Goal: Task Accomplishment & Management: Use online tool/utility

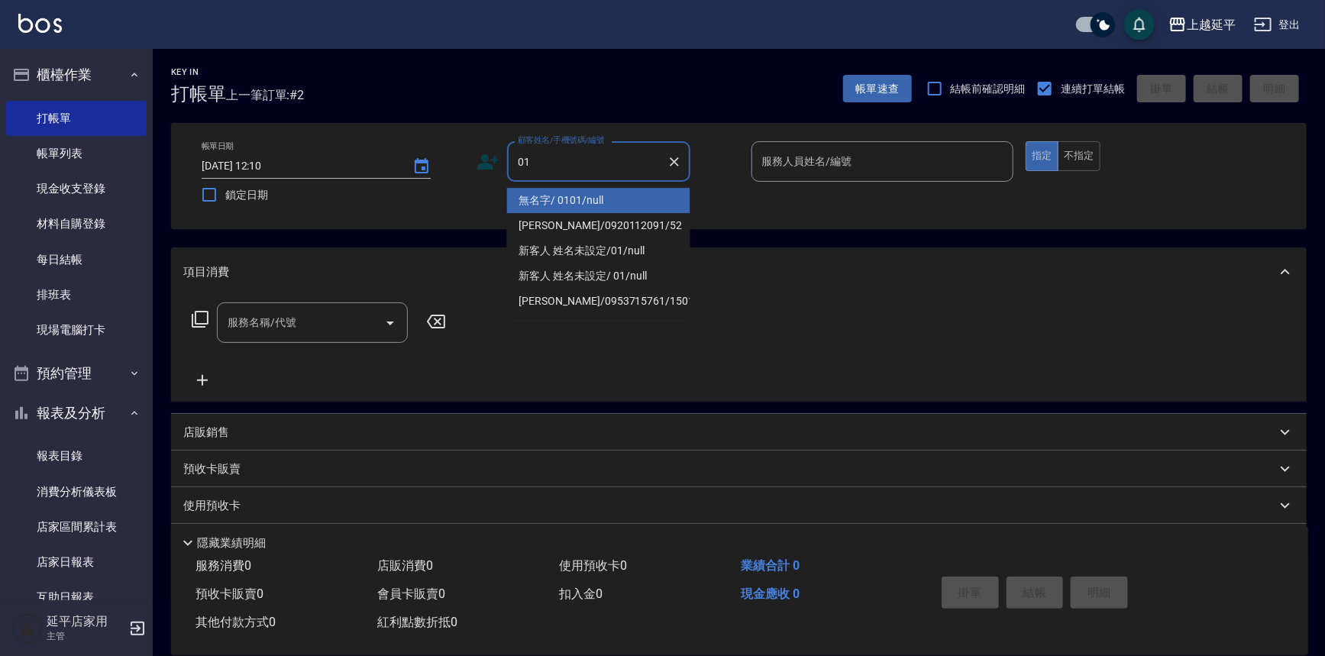
click at [592, 199] on li "無名字/ 0101/null" at bounding box center [598, 200] width 183 height 25
type input "無名字/ 0101/null"
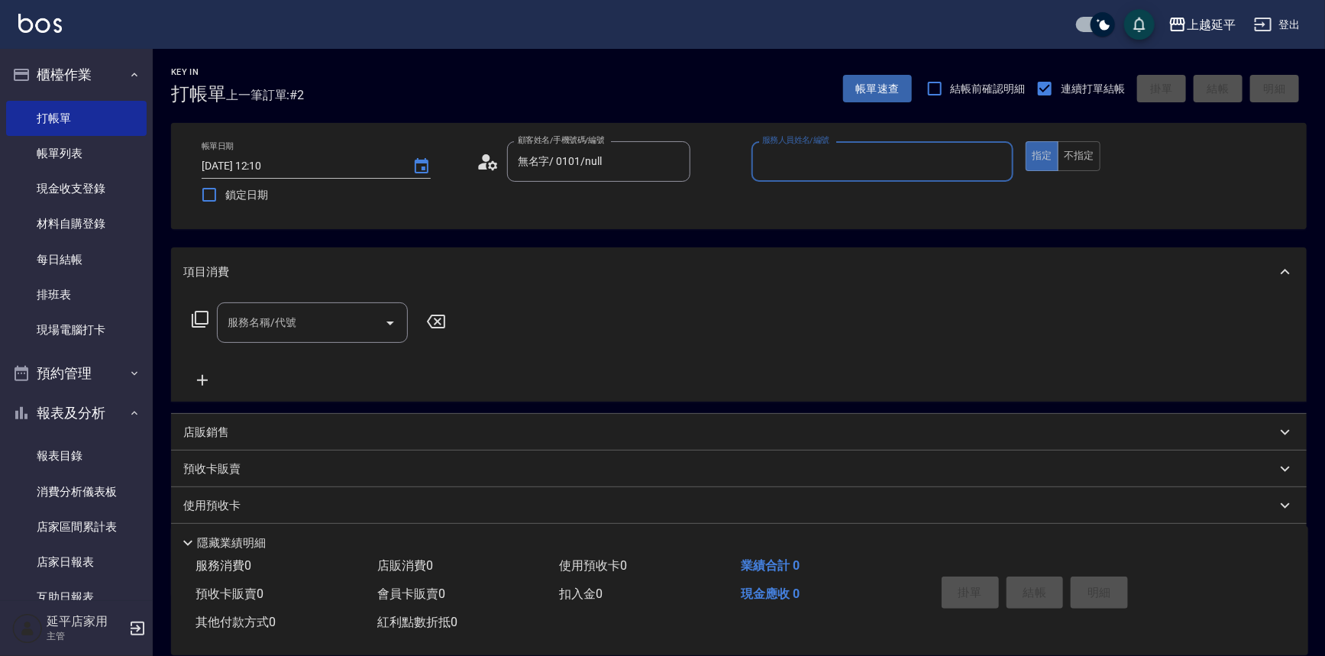
click at [774, 160] on input "服務人員姓名/編號" at bounding box center [882, 161] width 249 height 27
click at [804, 191] on div "[PERSON_NAME] -4" at bounding box center [882, 200] width 263 height 25
type input "[PERSON_NAME]-4"
click at [335, 325] on input "服務名稱/代號" at bounding box center [301, 322] width 154 height 27
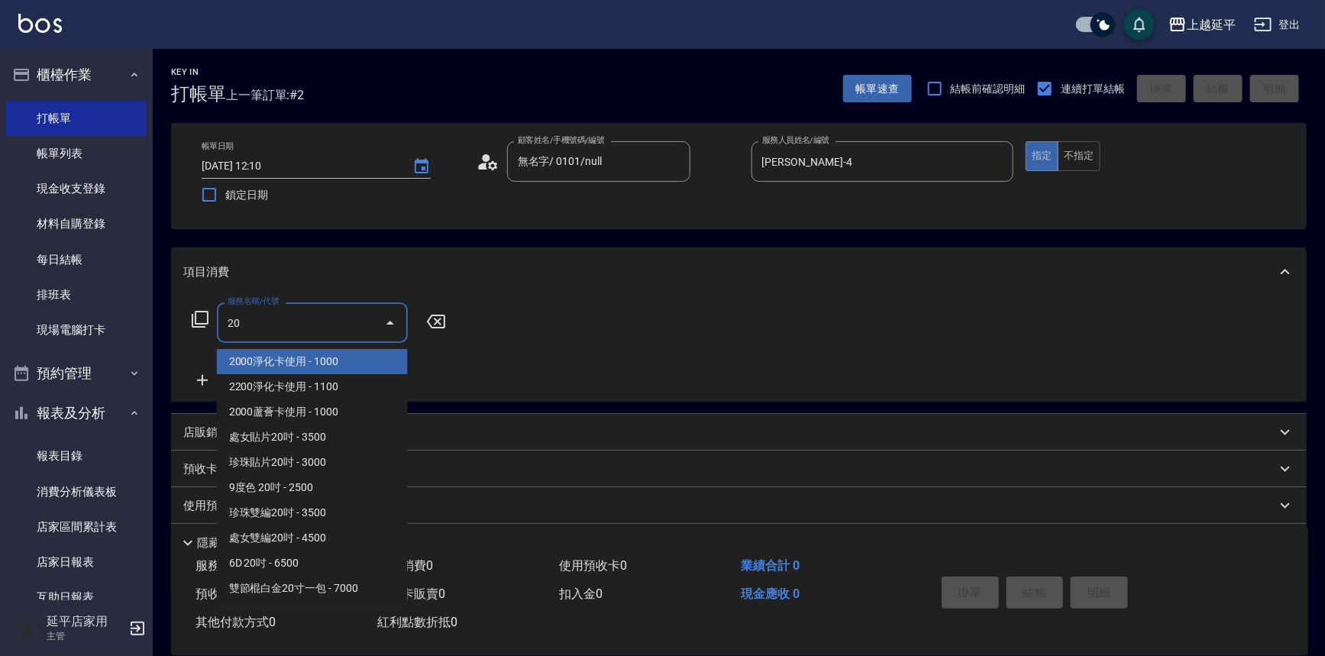
type input "203"
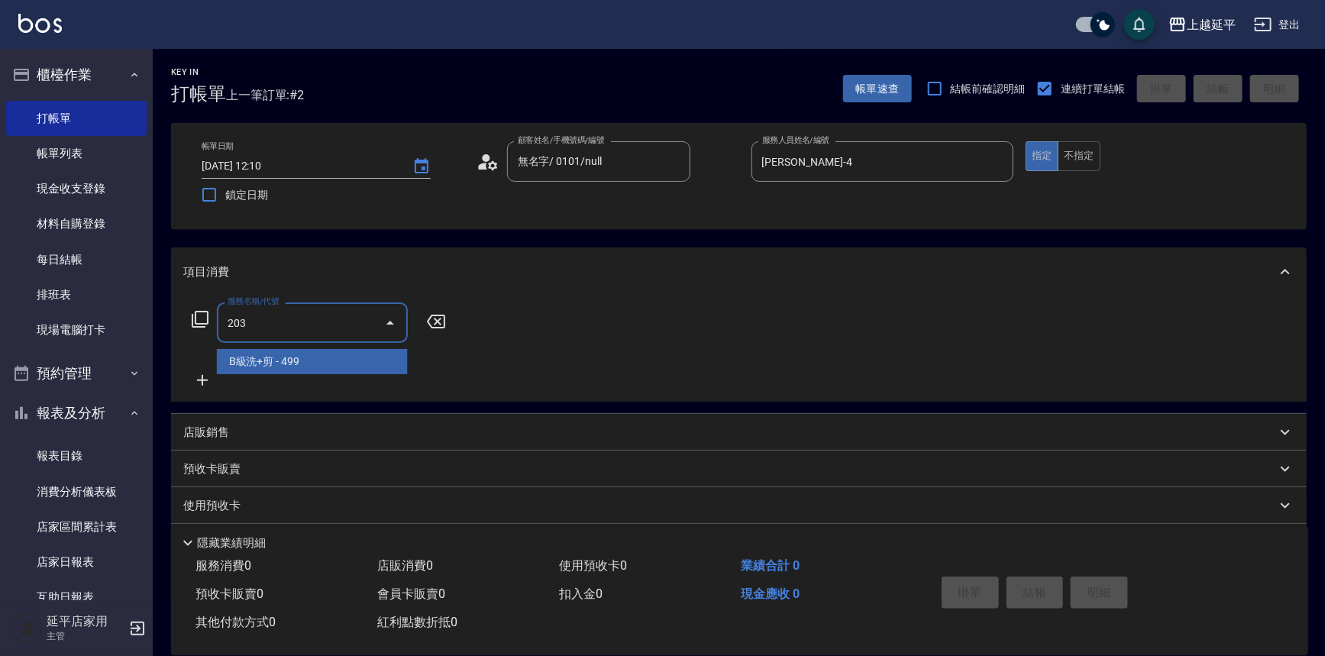
click at [298, 360] on span "B級洗+剪 - 499" at bounding box center [312, 361] width 191 height 25
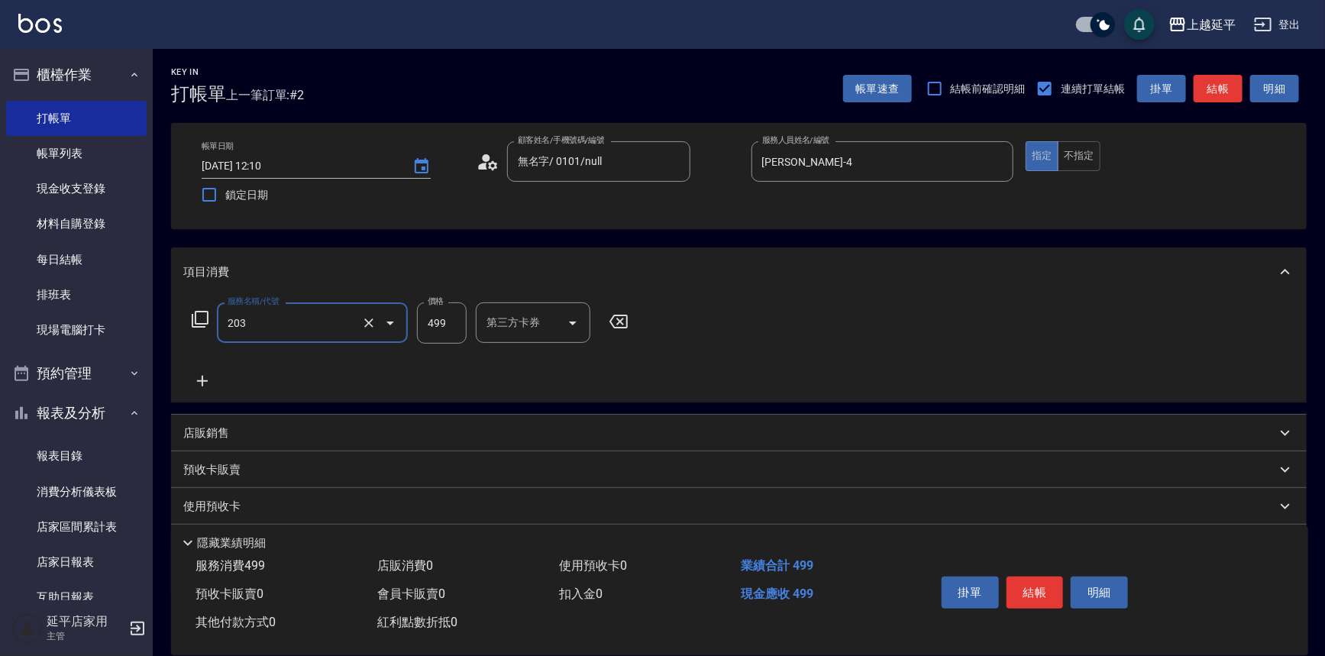
click at [366, 324] on icon "Clear" at bounding box center [368, 322] width 9 height 9
click at [343, 325] on input "服務名稱/代號" at bounding box center [291, 322] width 134 height 27
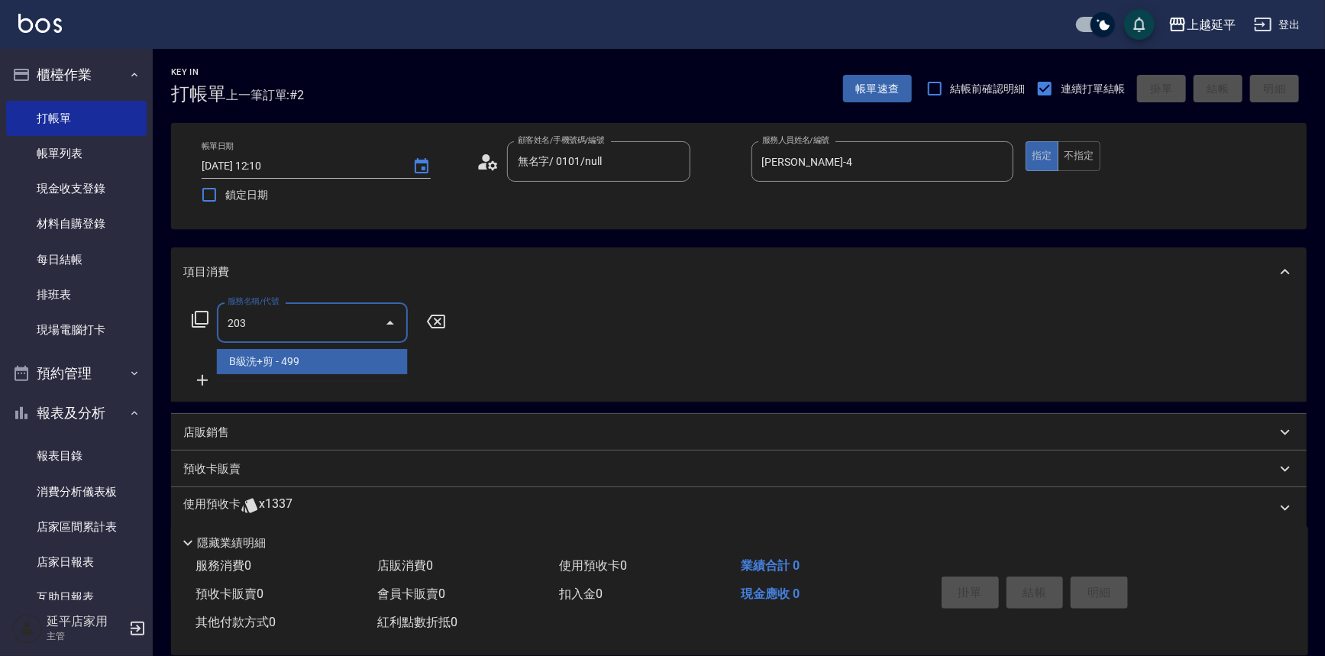
click at [306, 354] on span "B級洗+剪 - 499" at bounding box center [312, 361] width 191 height 25
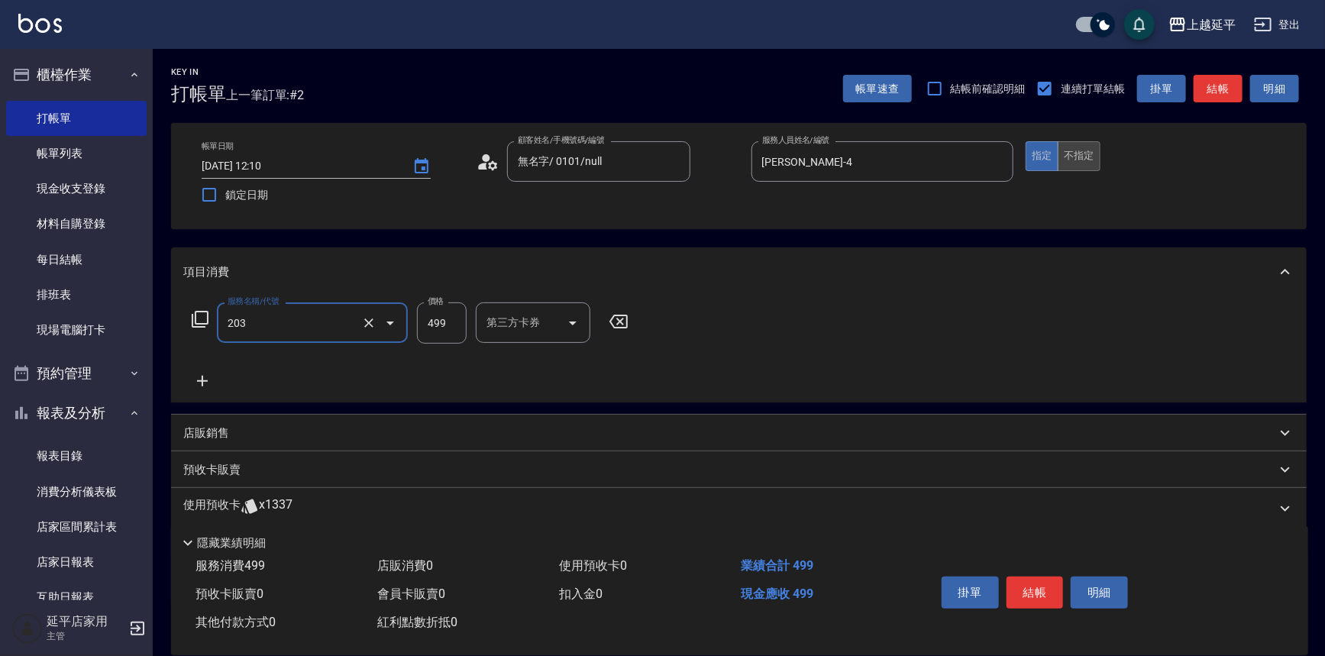
type input "B級洗+剪(203)"
click at [1086, 154] on button "不指定" at bounding box center [1079, 156] width 43 height 30
click at [518, 373] on div "服務名稱/代號 B級洗+剪(203) 服務名稱/代號 價格 499 價格 第三方卡券 第三方卡券" at bounding box center [410, 346] width 454 height 88
click at [754, 286] on div "項目消費" at bounding box center [738, 271] width 1135 height 49
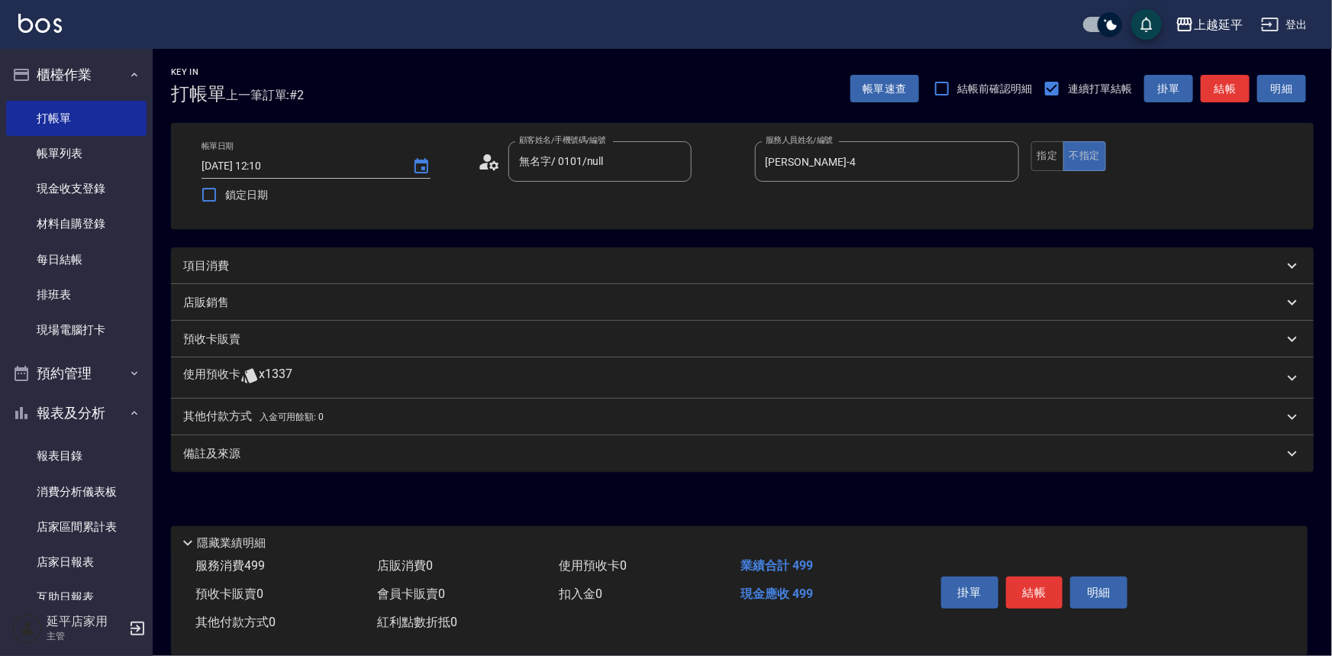
click at [754, 286] on div "店販銷售" at bounding box center [742, 302] width 1143 height 37
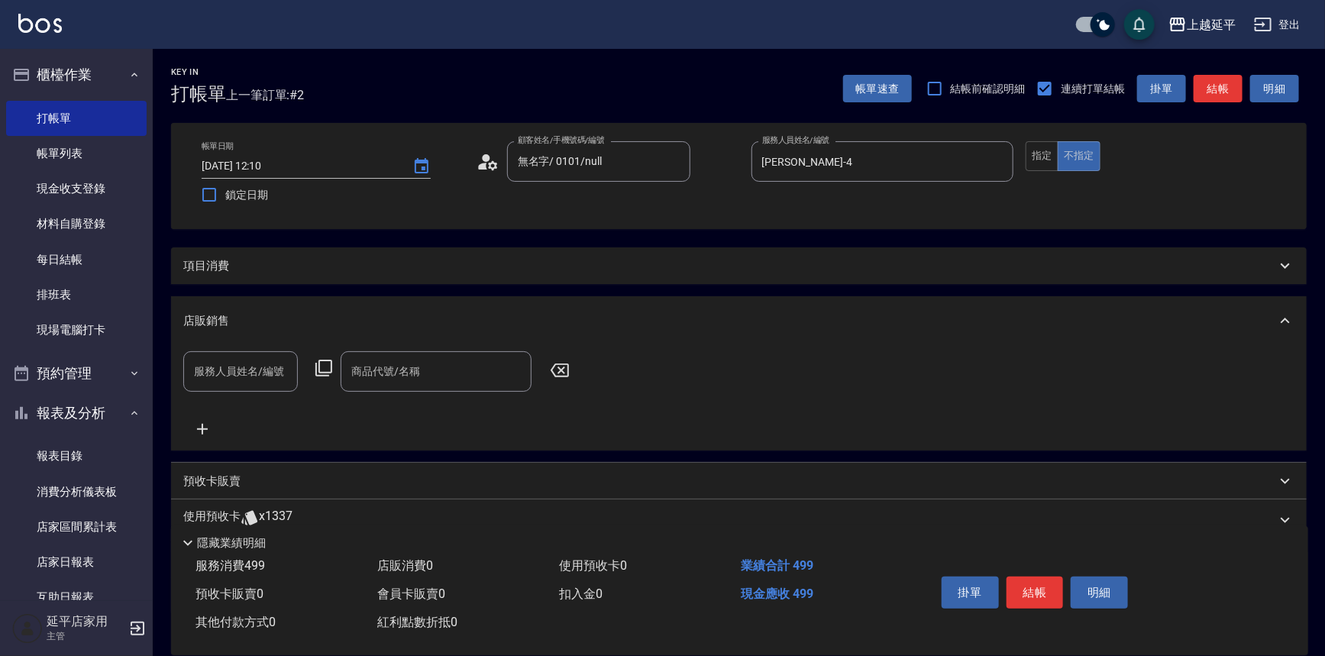
click at [749, 279] on div "項目消費" at bounding box center [738, 265] width 1135 height 37
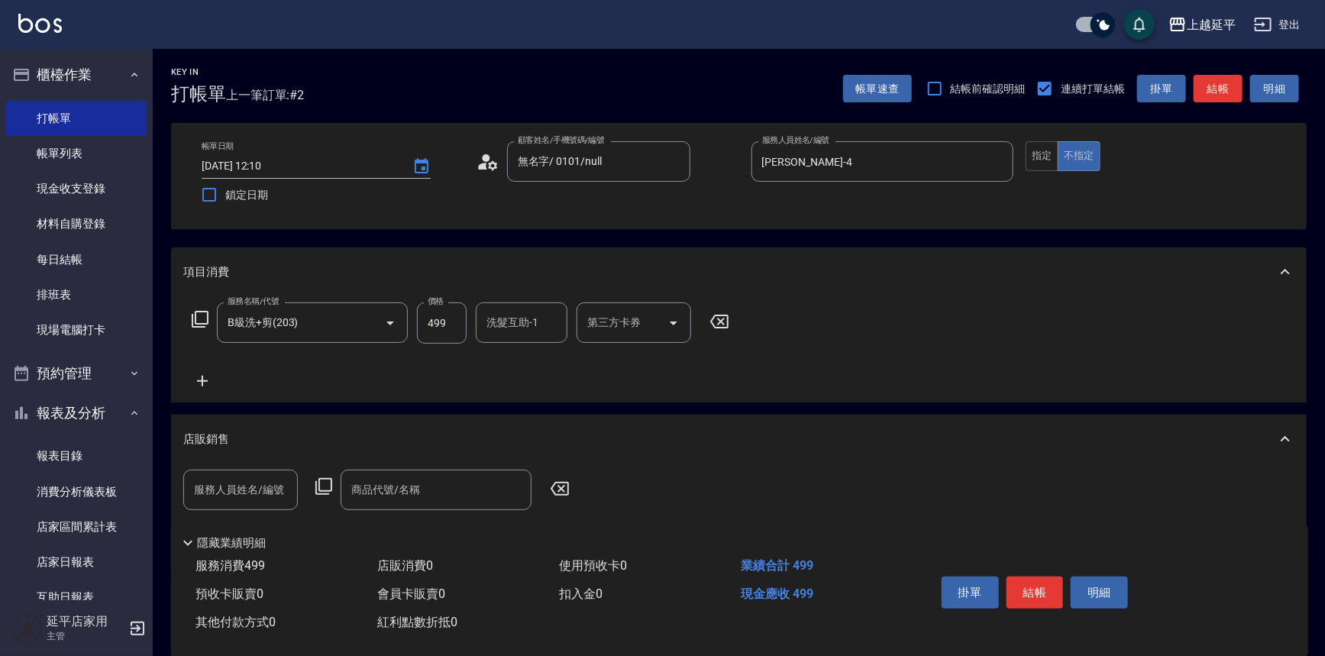
click at [725, 417] on div "店販銷售" at bounding box center [738, 439] width 1135 height 49
drag, startPoint x: 496, startPoint y: 326, endPoint x: 512, endPoint y: 328, distance: 16.1
click at [497, 326] on input "洗髮互助-1" at bounding box center [522, 322] width 78 height 27
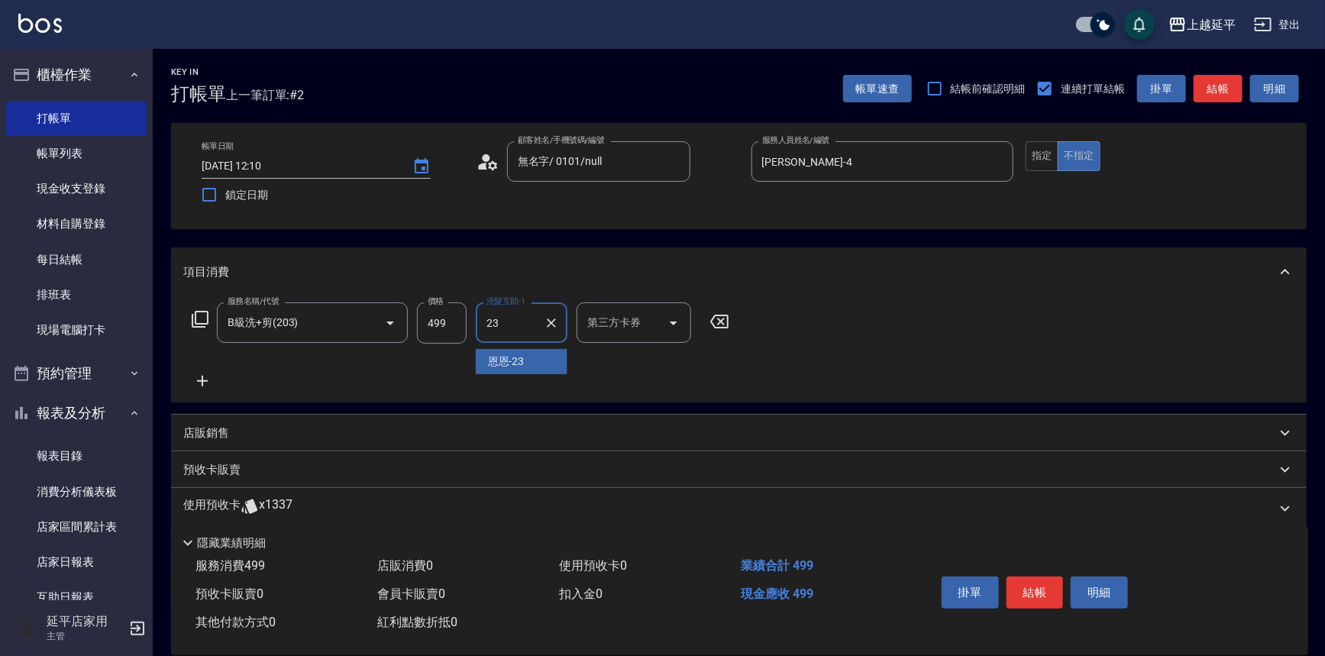
click at [547, 362] on div "恩恩 -23" at bounding box center [522, 361] width 92 height 25
type input "恩恩-23"
click at [1219, 80] on button "結帳" at bounding box center [1217, 89] width 49 height 28
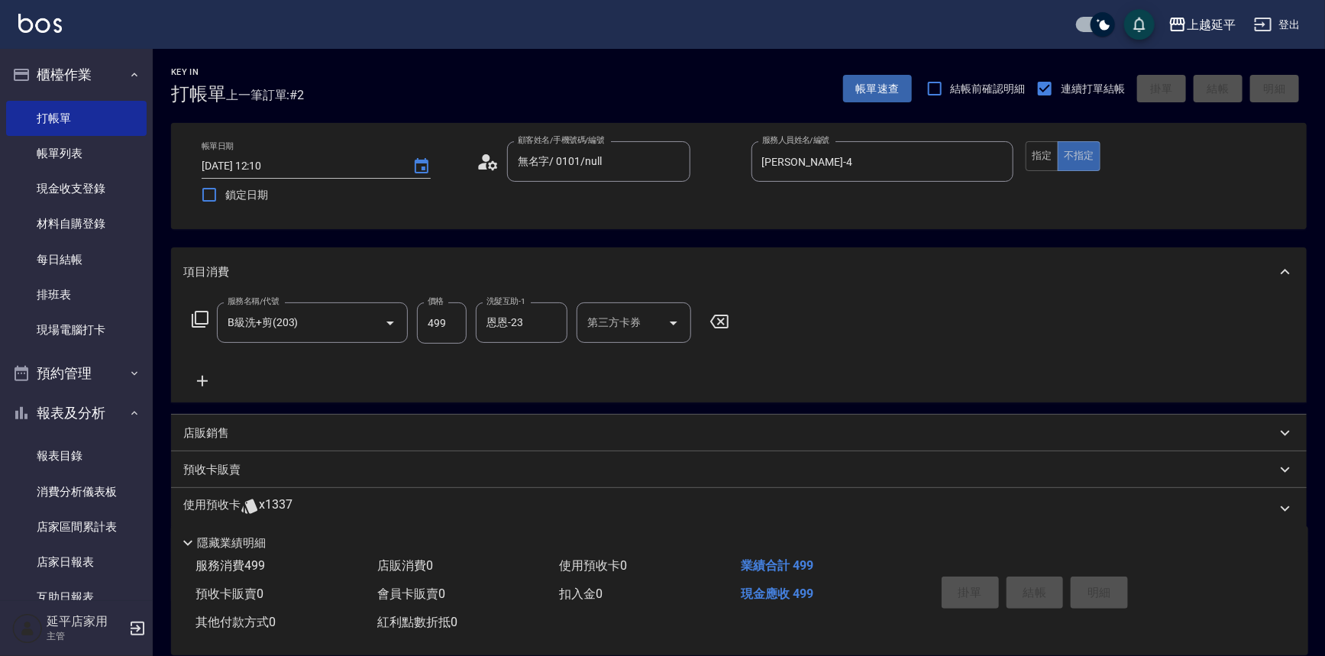
type input "[DATE] 15:47"
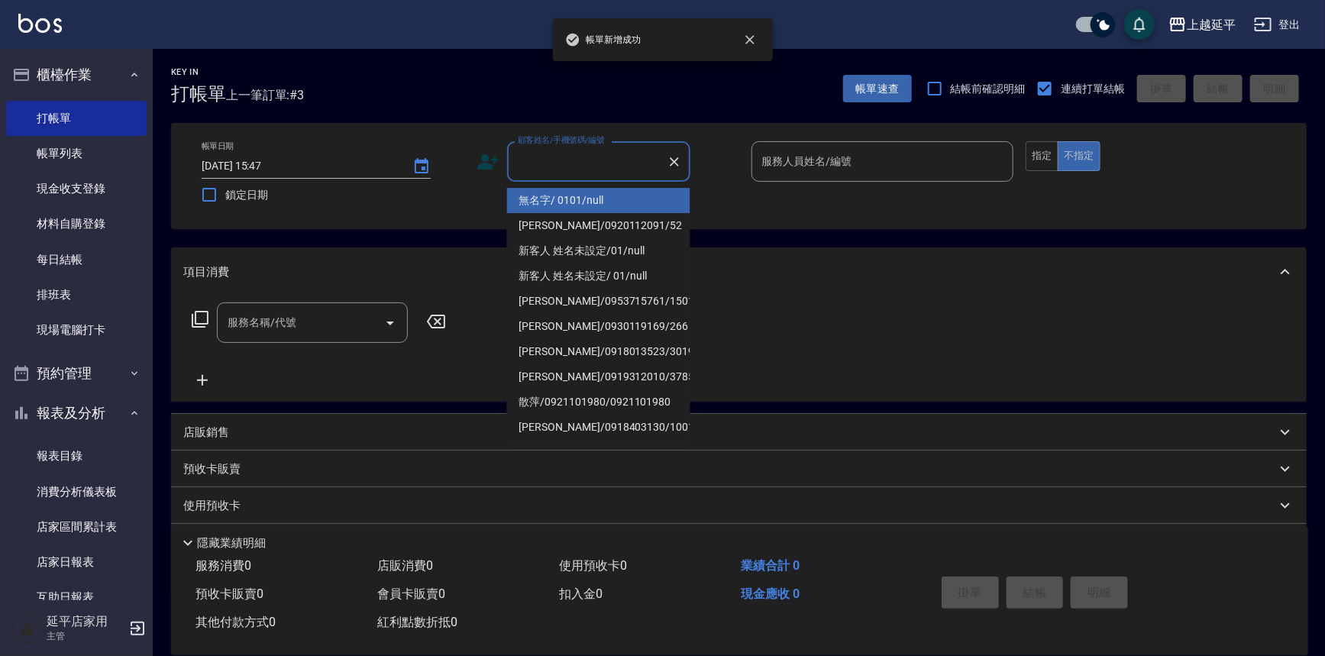
click at [565, 165] on input "顧客姓名/手機號碼/編號" at bounding box center [587, 161] width 147 height 27
click at [582, 202] on li "無名字/ 0101/null" at bounding box center [598, 200] width 183 height 25
type input "無名字/ 0101/null"
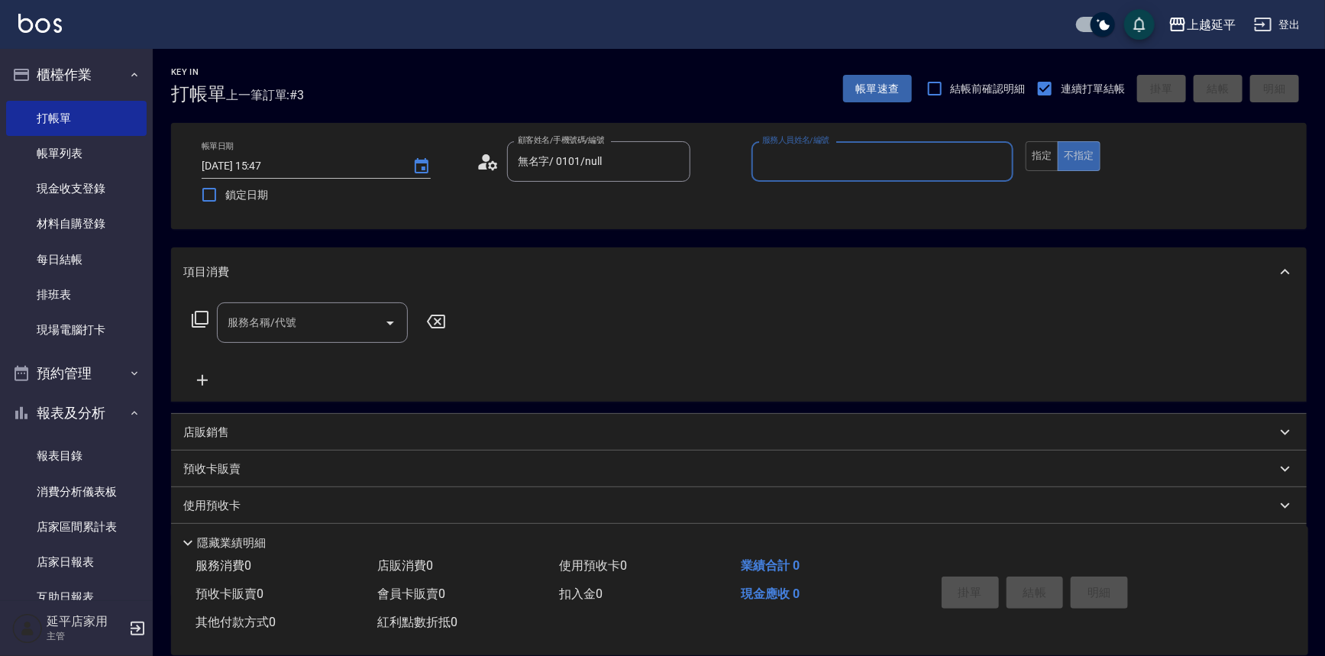
click at [787, 156] on input "服務人員姓名/編號" at bounding box center [882, 161] width 249 height 27
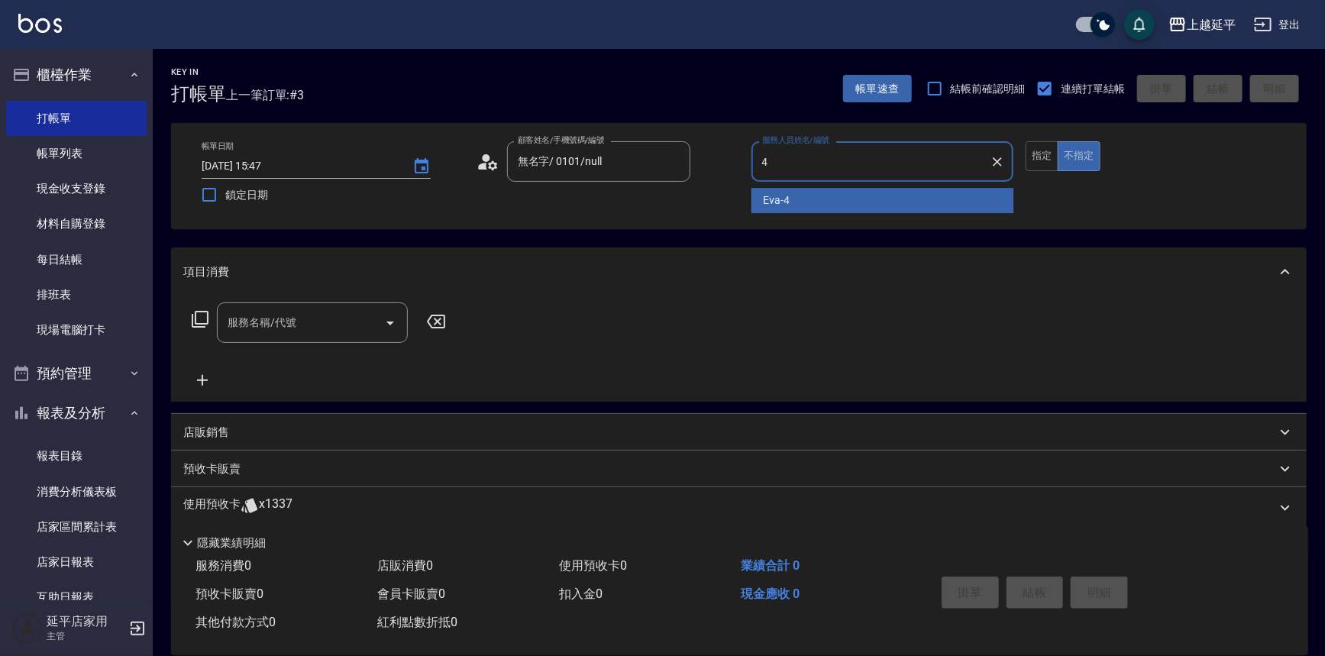
click at [793, 192] on div "[PERSON_NAME] -4" at bounding box center [882, 200] width 263 height 25
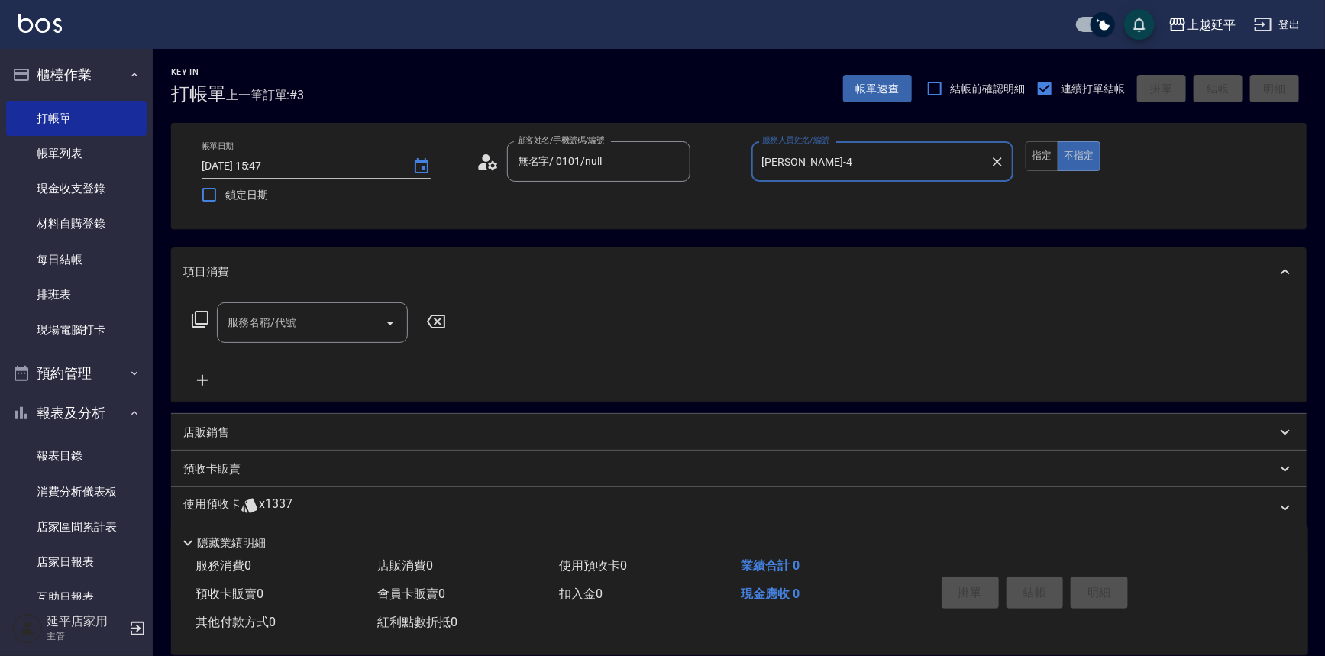
type input "[PERSON_NAME]-4"
click at [321, 328] on input "服務名稱/代號" at bounding box center [301, 322] width 154 height 27
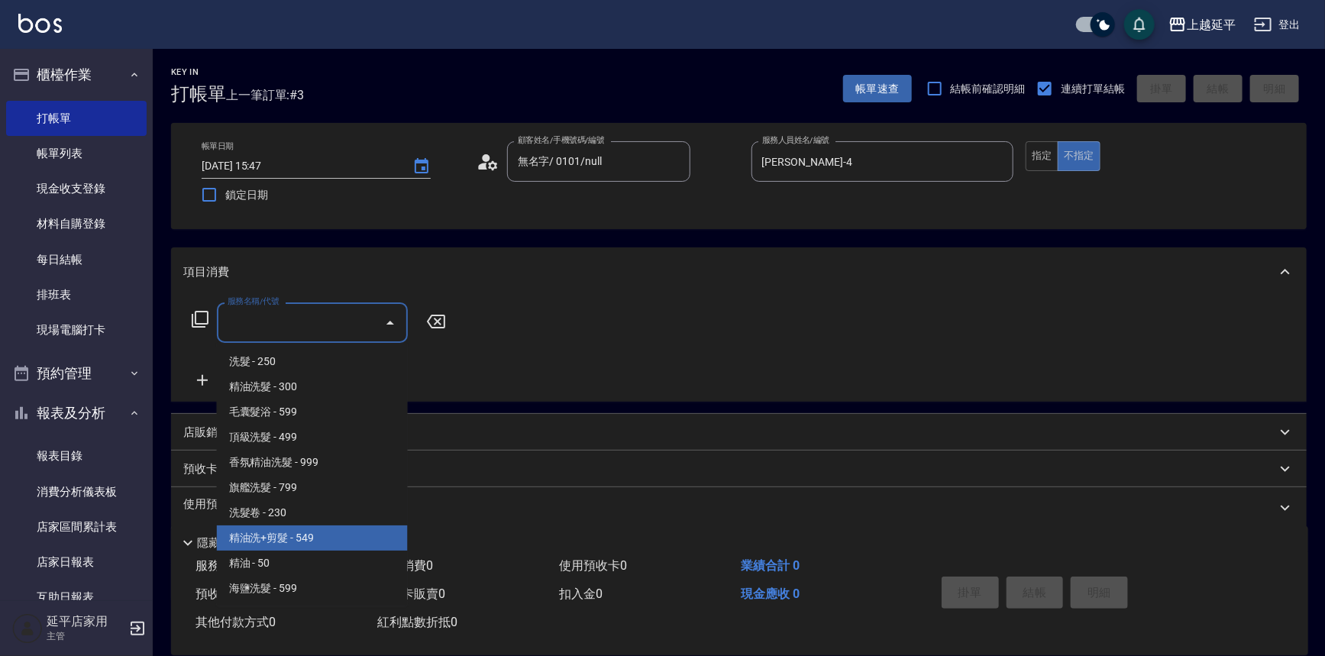
click at [300, 533] on span "精油洗+剪髮 - 549" at bounding box center [312, 537] width 191 height 25
type input "精油洗+剪髮(108)"
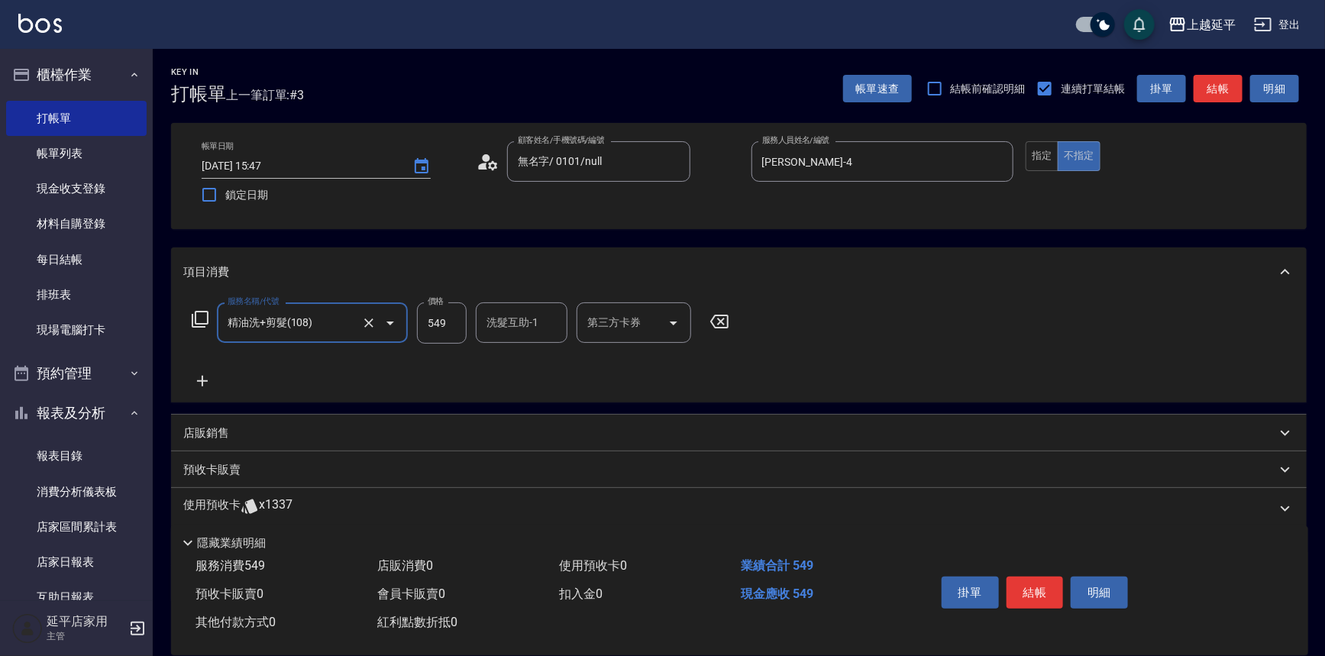
click at [201, 382] on icon at bounding box center [202, 381] width 38 height 18
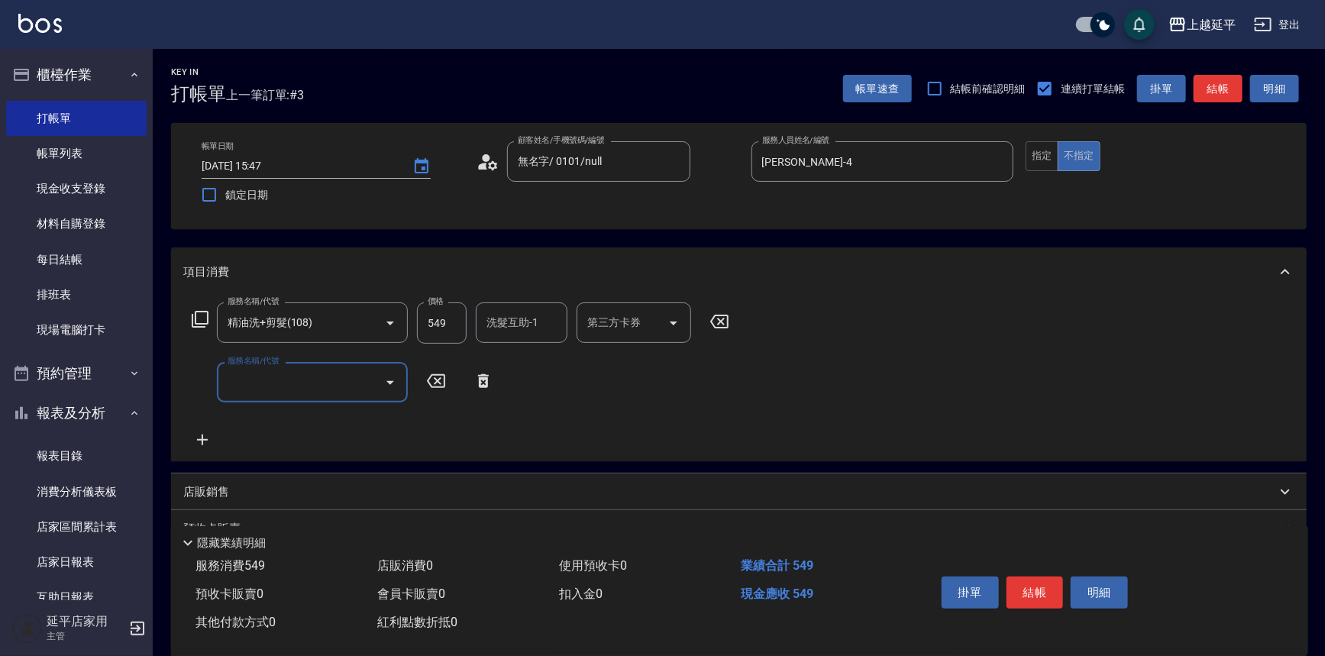
click at [340, 377] on input "服務名稱/代號" at bounding box center [301, 382] width 154 height 27
type input "0"
click at [323, 428] on span "B級洗+剪 - 499" at bounding box center [312, 420] width 191 height 25
type input "B級洗+剪(203)"
click at [208, 443] on icon at bounding box center [202, 440] width 38 height 18
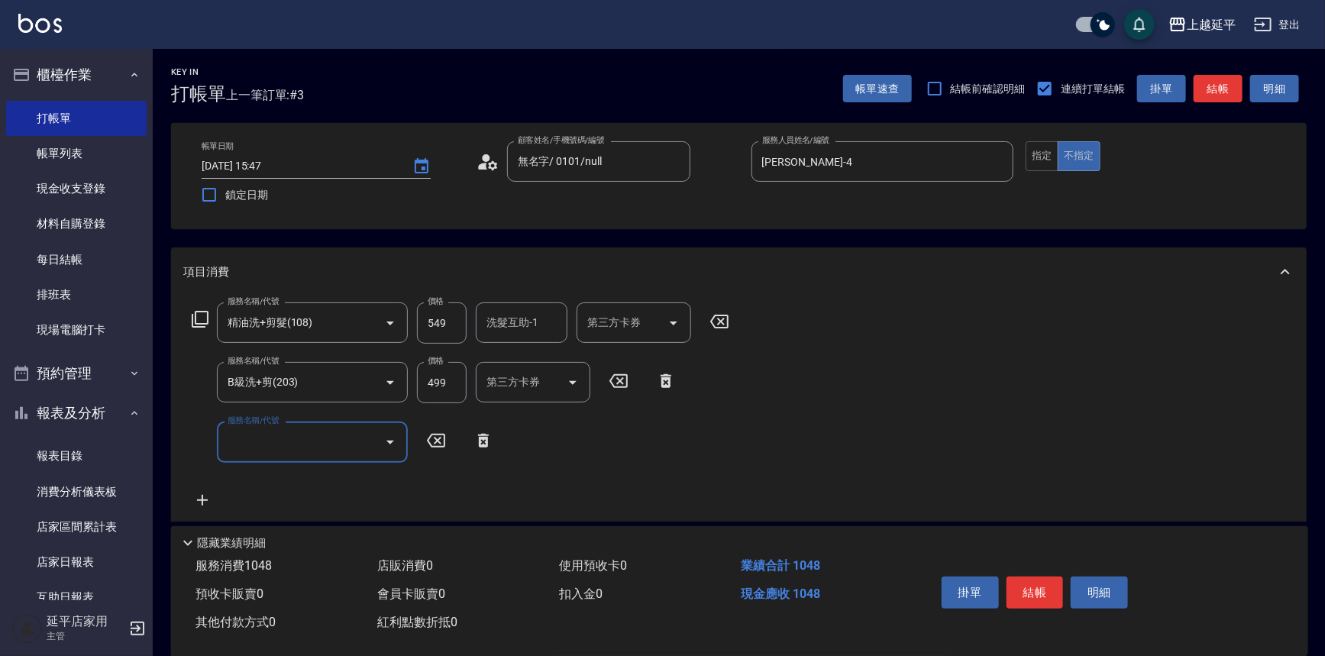
click at [273, 445] on input "服務名稱/代號" at bounding box center [301, 441] width 154 height 27
click at [302, 478] on span "B級洗+剪 - 499" at bounding box center [312, 480] width 191 height 25
type input "B級洗+剪(203)"
click at [1045, 155] on button "指定" at bounding box center [1041, 156] width 33 height 30
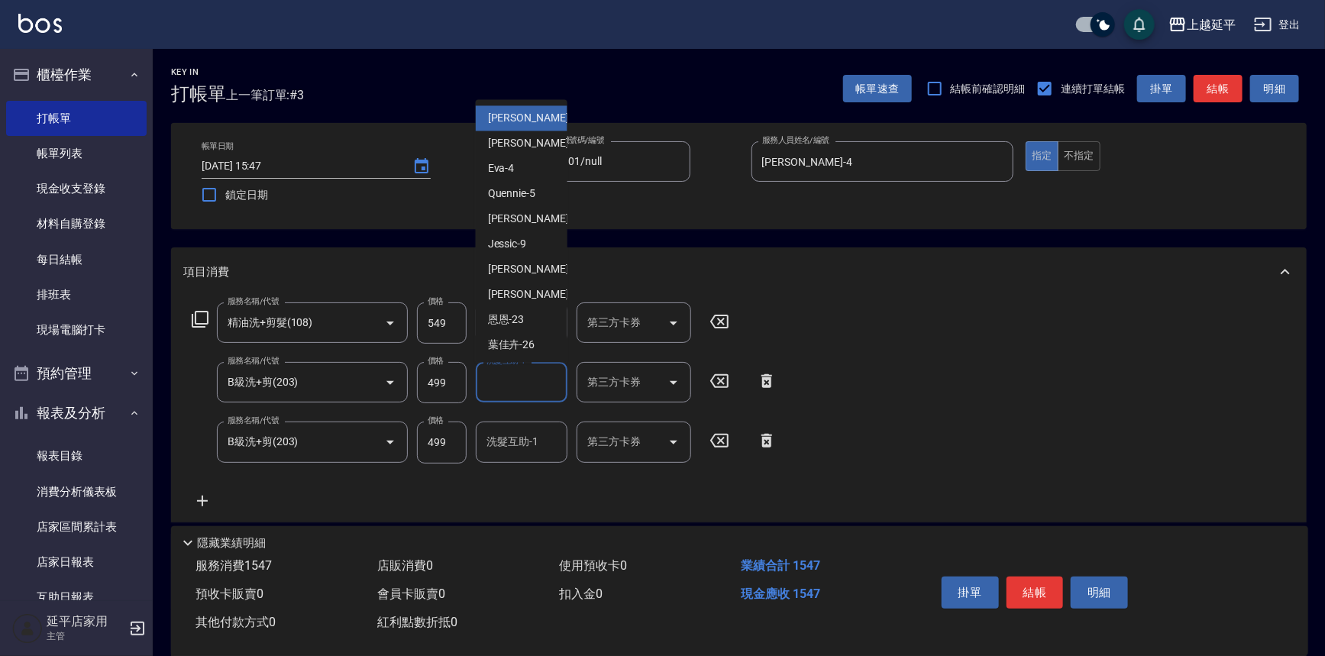
click at [529, 381] on input "洗髮互助-1" at bounding box center [522, 382] width 78 height 27
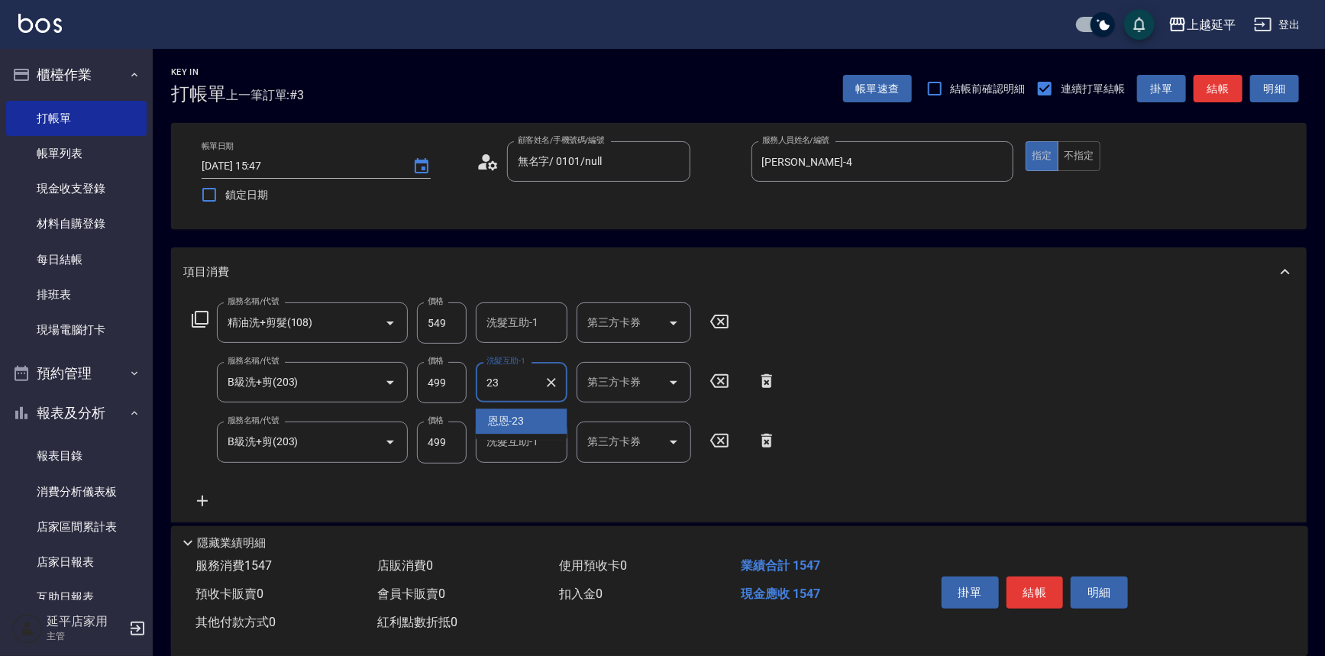
click at [527, 421] on div "恩恩 -23" at bounding box center [522, 420] width 92 height 25
type input "恩恩-23"
click at [1222, 91] on button "結帳" at bounding box center [1217, 89] width 49 height 28
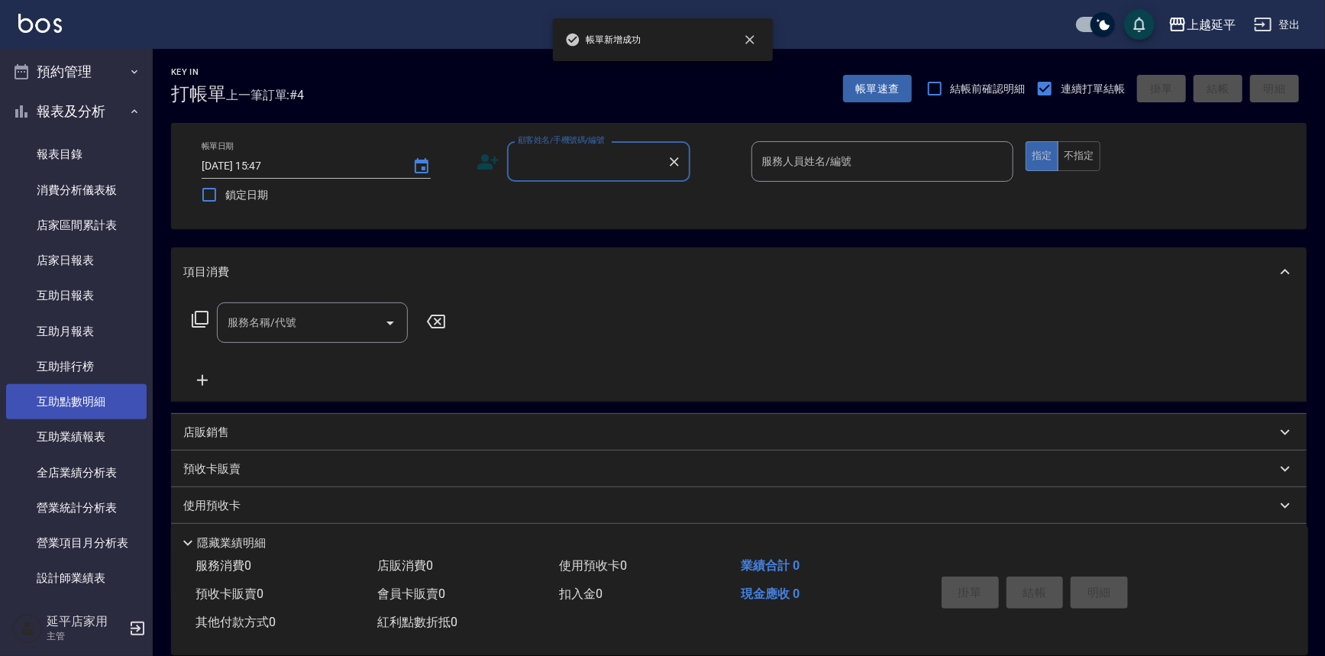
scroll to position [416, 0]
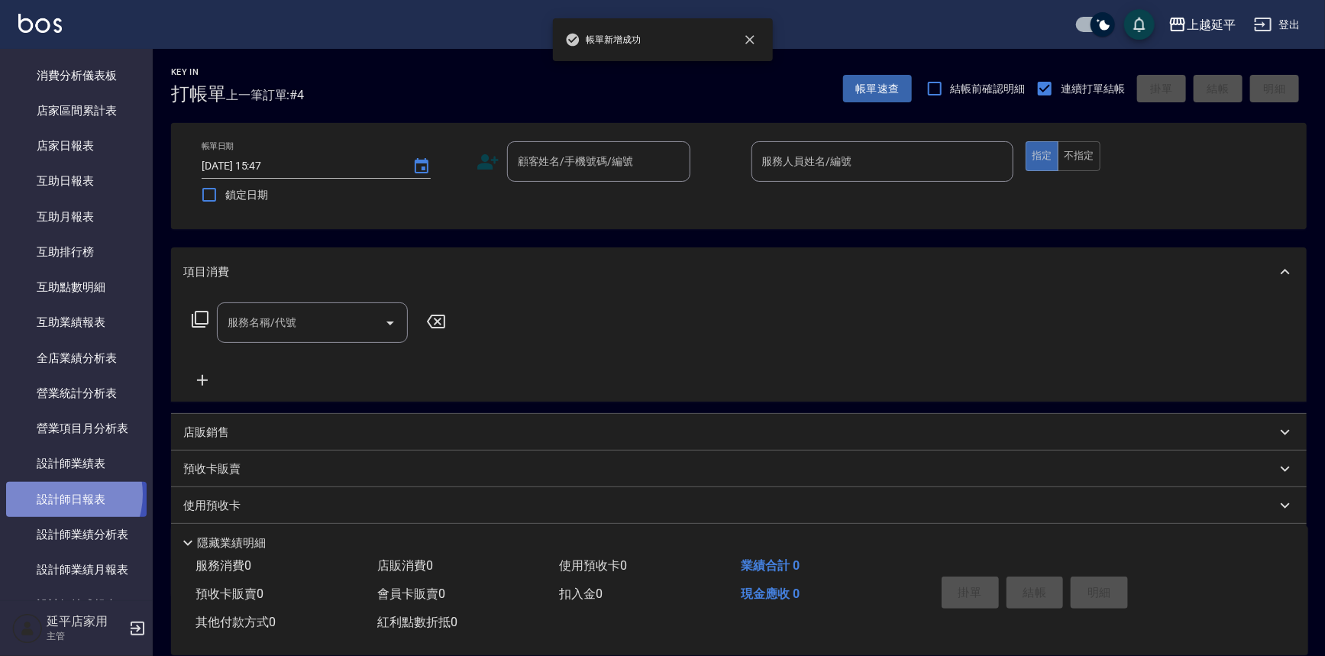
click at [62, 494] on link "設計師日報表" at bounding box center [76, 499] width 140 height 35
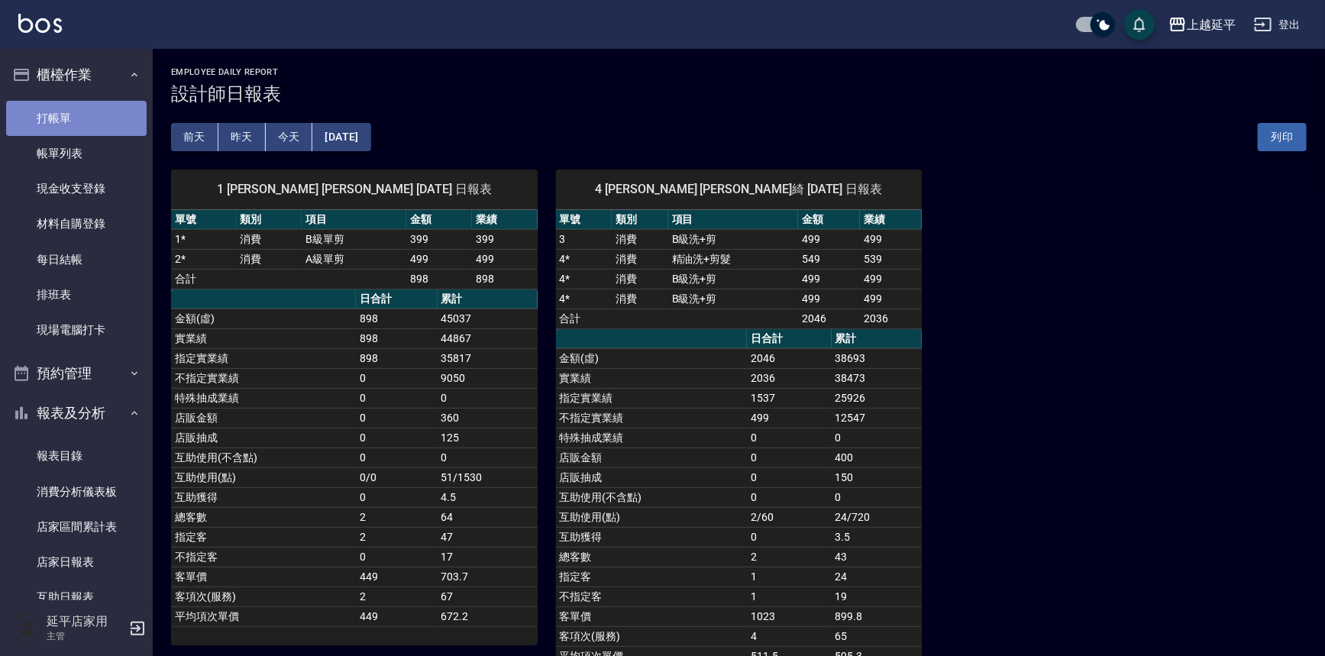
click at [86, 118] on link "打帳單" at bounding box center [76, 118] width 140 height 35
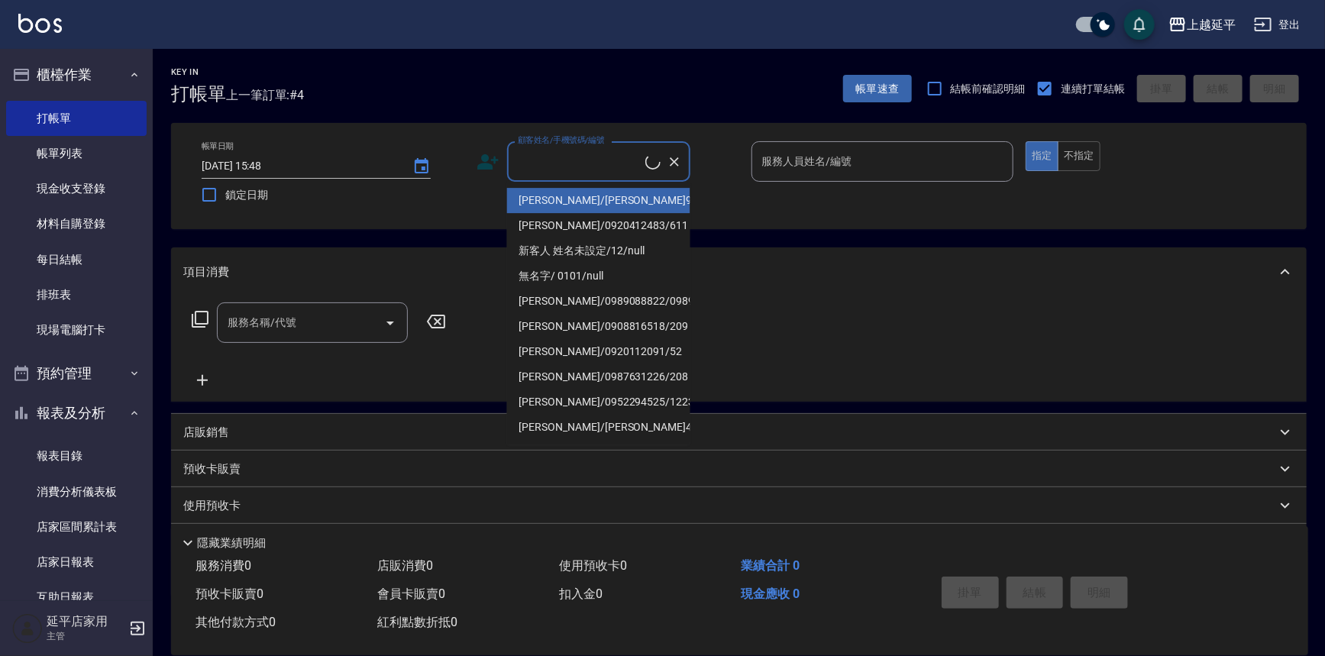
click at [580, 165] on input "顧客姓名/手機號碼/編號" at bounding box center [579, 161] width 131 height 27
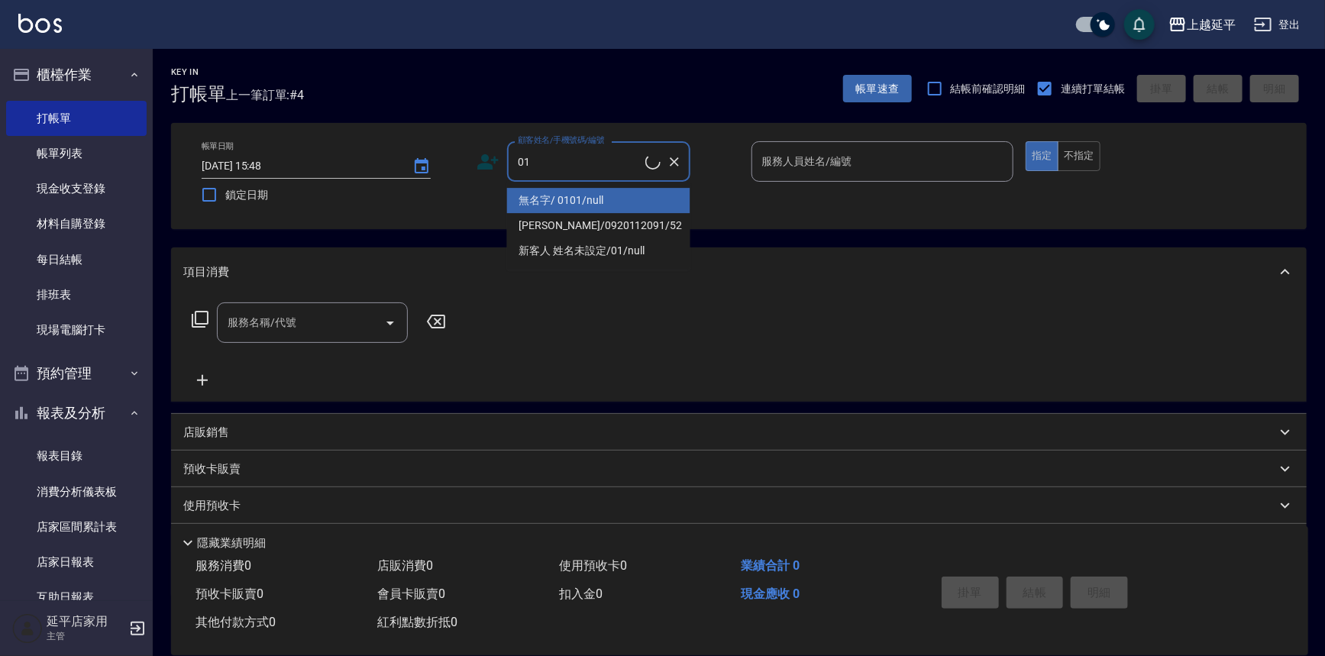
click at [580, 202] on li "無名字/ 0101/null" at bounding box center [598, 200] width 183 height 25
type input "無名字/ 0101/null"
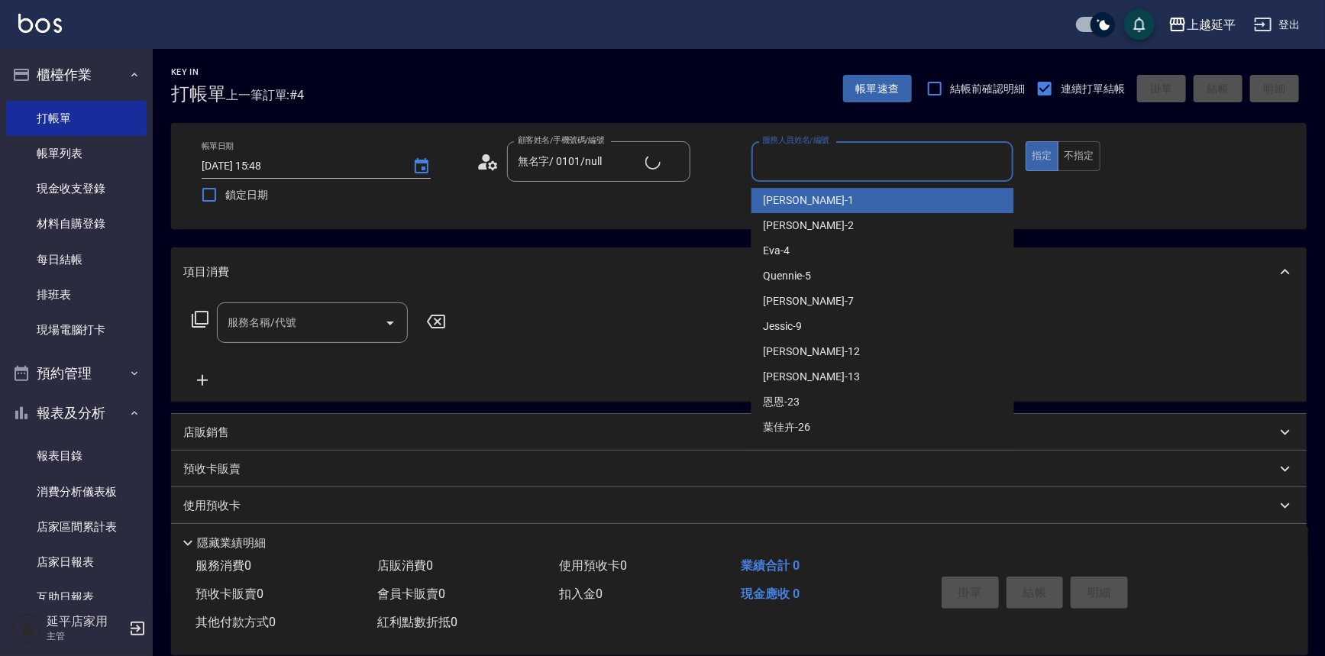
click at [809, 159] on input "服務人員姓名/編號" at bounding box center [882, 161] width 249 height 27
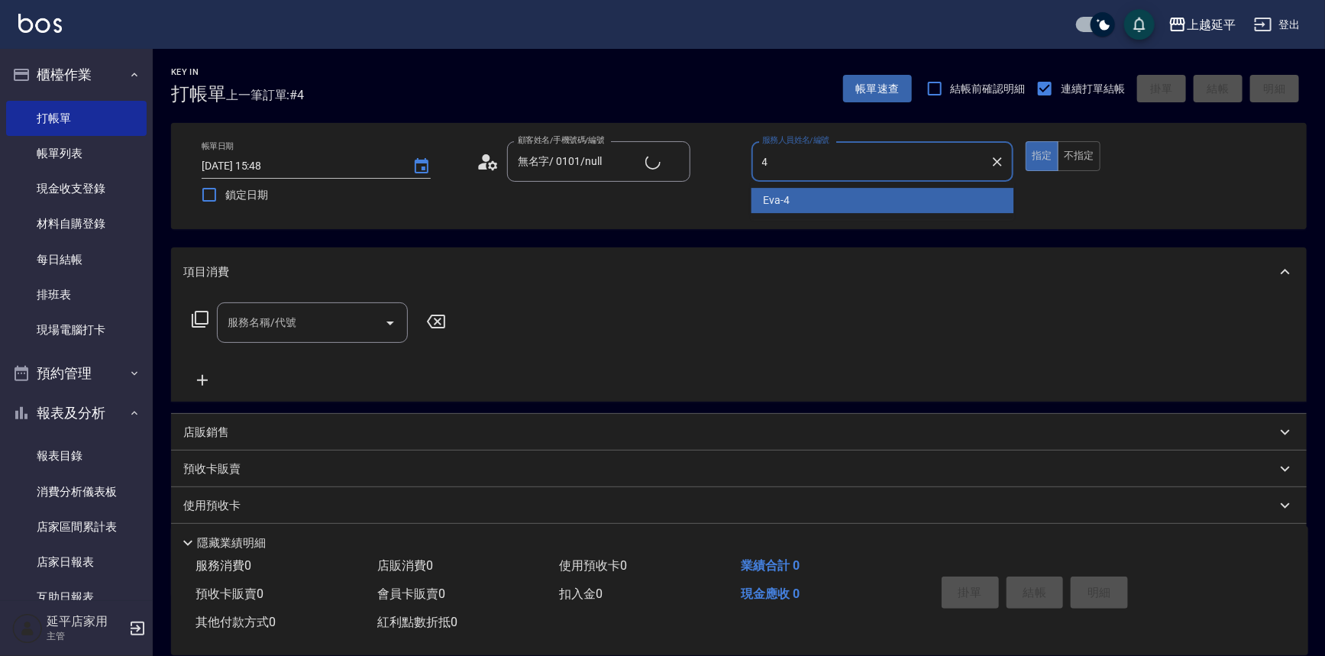
click at [802, 195] on div "[PERSON_NAME] -4" at bounding box center [882, 200] width 263 height 25
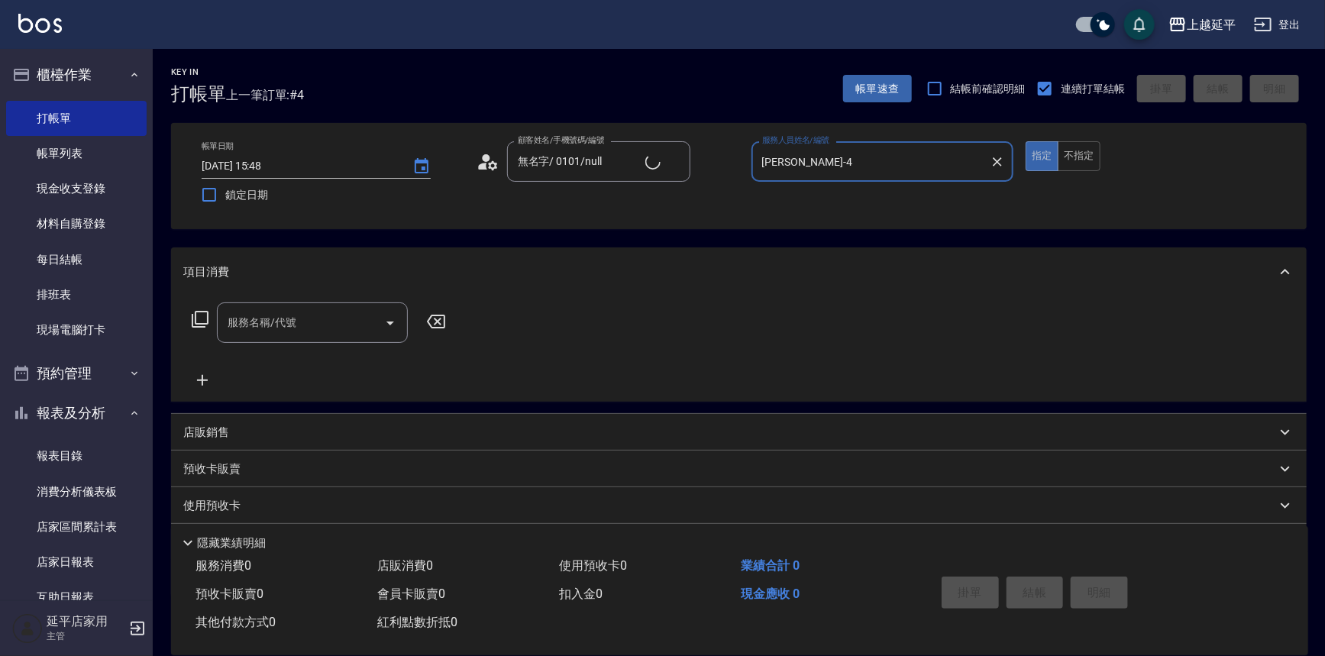
type input "[PERSON_NAME]-4"
click at [341, 320] on input "服務名稱/代號" at bounding box center [301, 322] width 154 height 27
click at [337, 360] on span "B級單剪 - 399" at bounding box center [312, 361] width 191 height 25
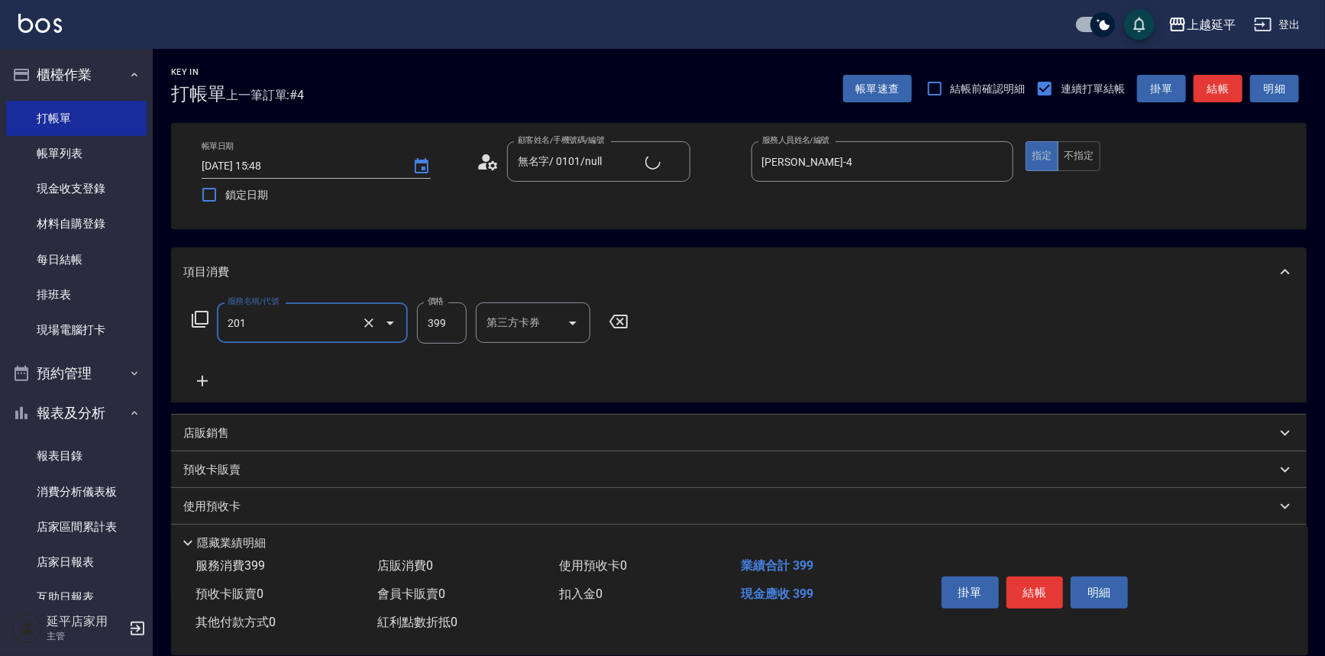
type input "B級單剪(201)"
click at [1218, 90] on button "結帳" at bounding box center [1217, 89] width 49 height 28
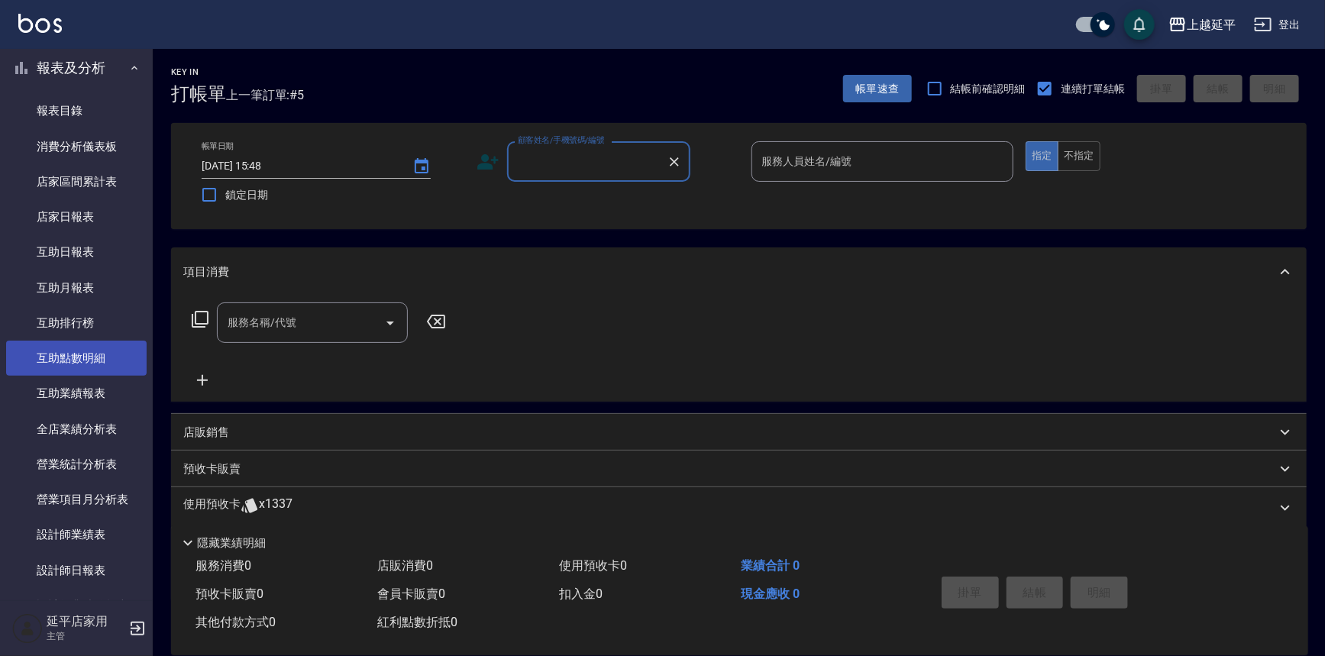
scroll to position [347, 0]
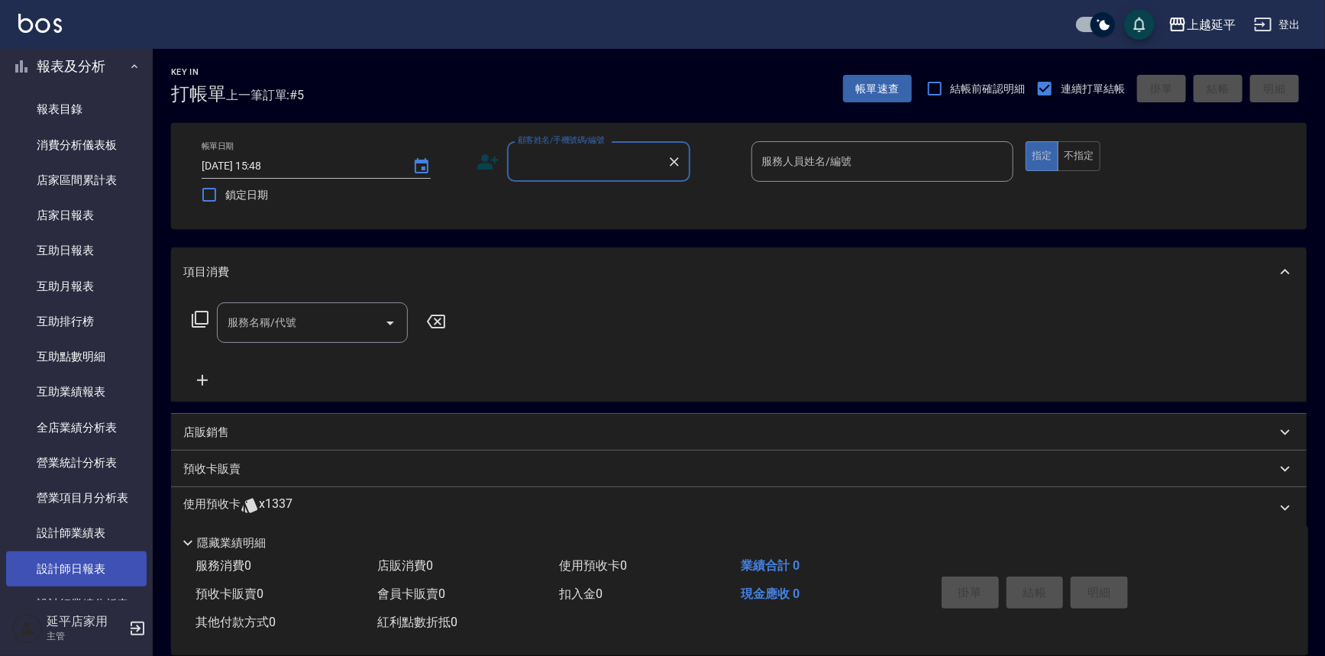
click at [85, 561] on link "設計師日報表" at bounding box center [76, 568] width 140 height 35
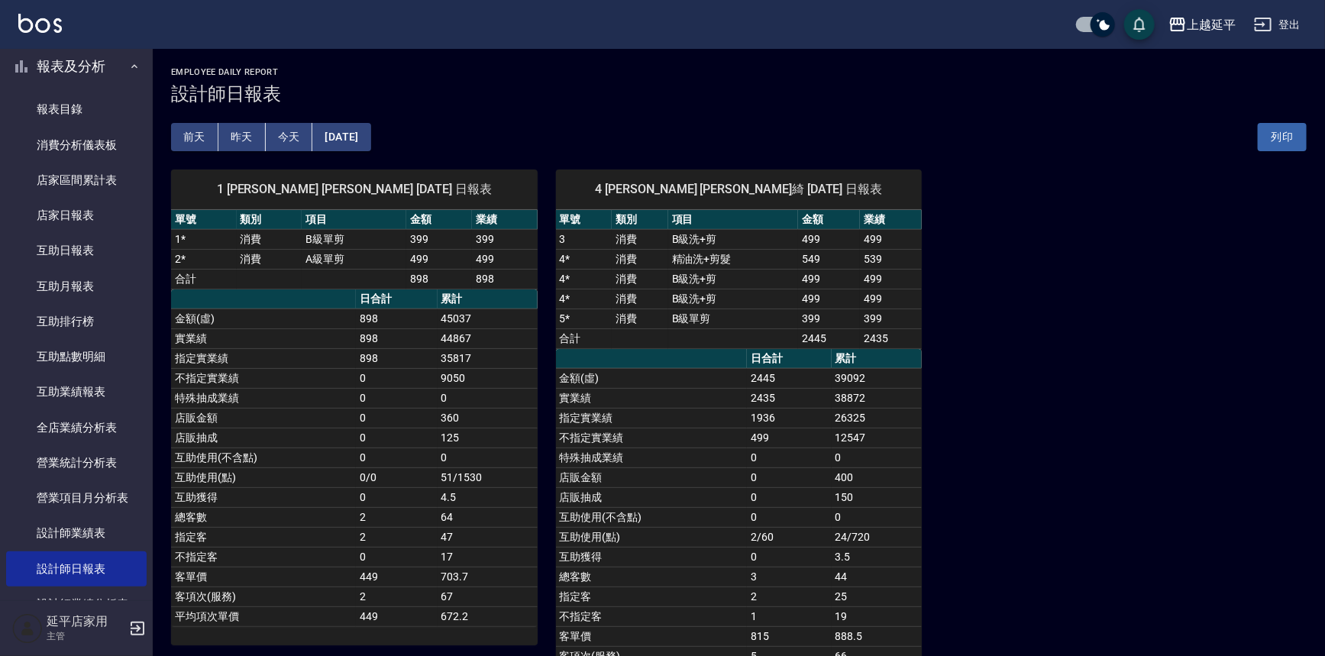
drag, startPoint x: 838, startPoint y: 460, endPoint x: 786, endPoint y: 463, distance: 52.1
click at [786, 463] on td "0" at bounding box center [789, 457] width 84 height 20
drag, startPoint x: 786, startPoint y: 455, endPoint x: 754, endPoint y: 451, distance: 32.3
click at [754, 452] on td "0" at bounding box center [789, 457] width 84 height 20
click at [370, 140] on button "[DATE]" at bounding box center [341, 137] width 58 height 28
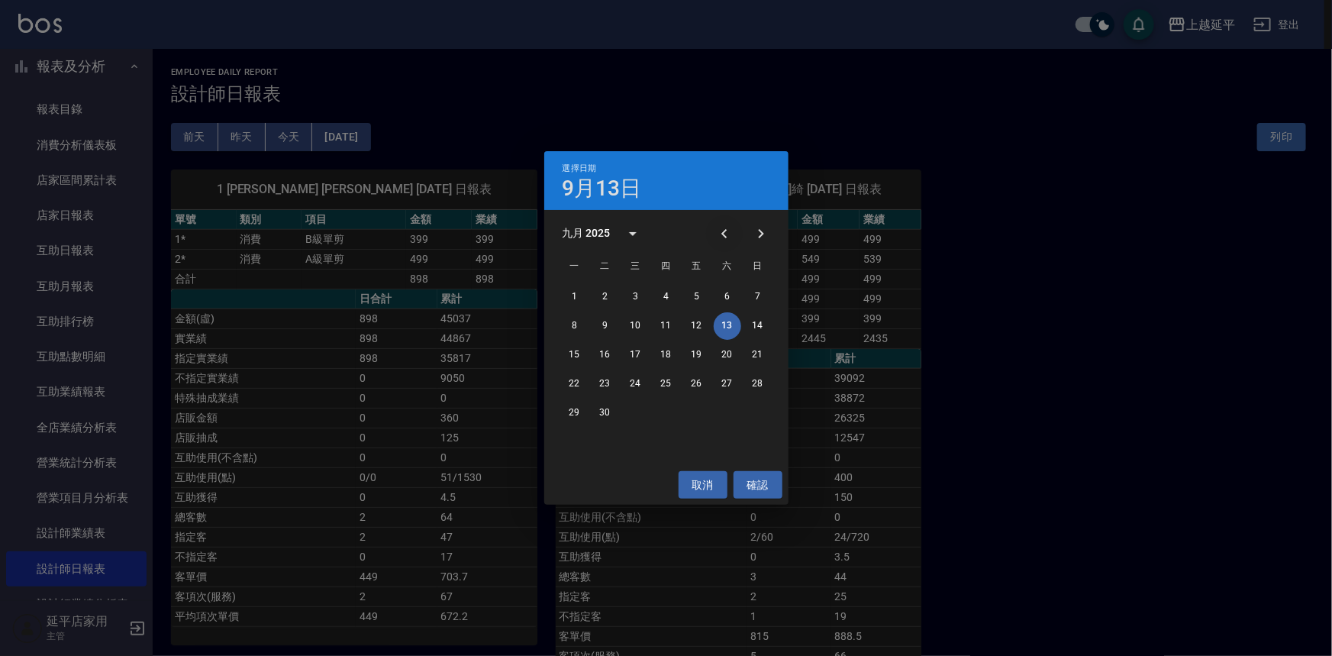
click at [725, 225] on icon "Previous month" at bounding box center [724, 233] width 18 height 18
click at [633, 352] on button "13" at bounding box center [635, 354] width 27 height 27
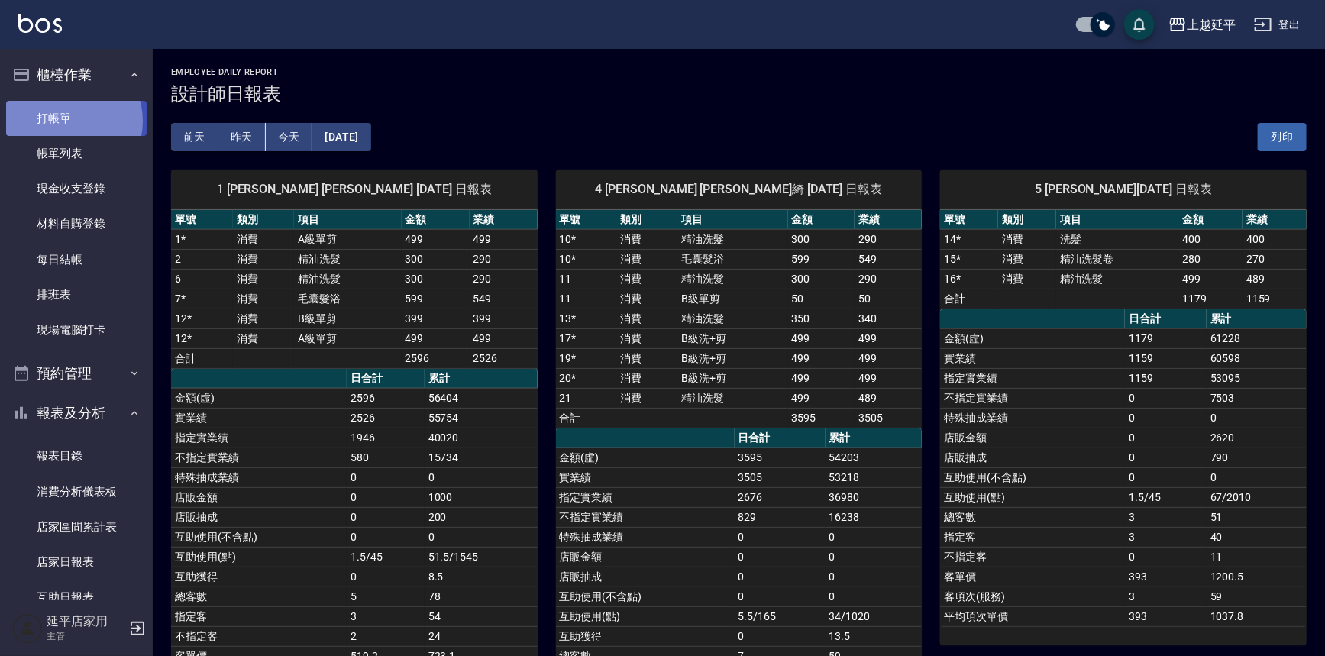
click at [68, 121] on link "打帳單" at bounding box center [76, 118] width 140 height 35
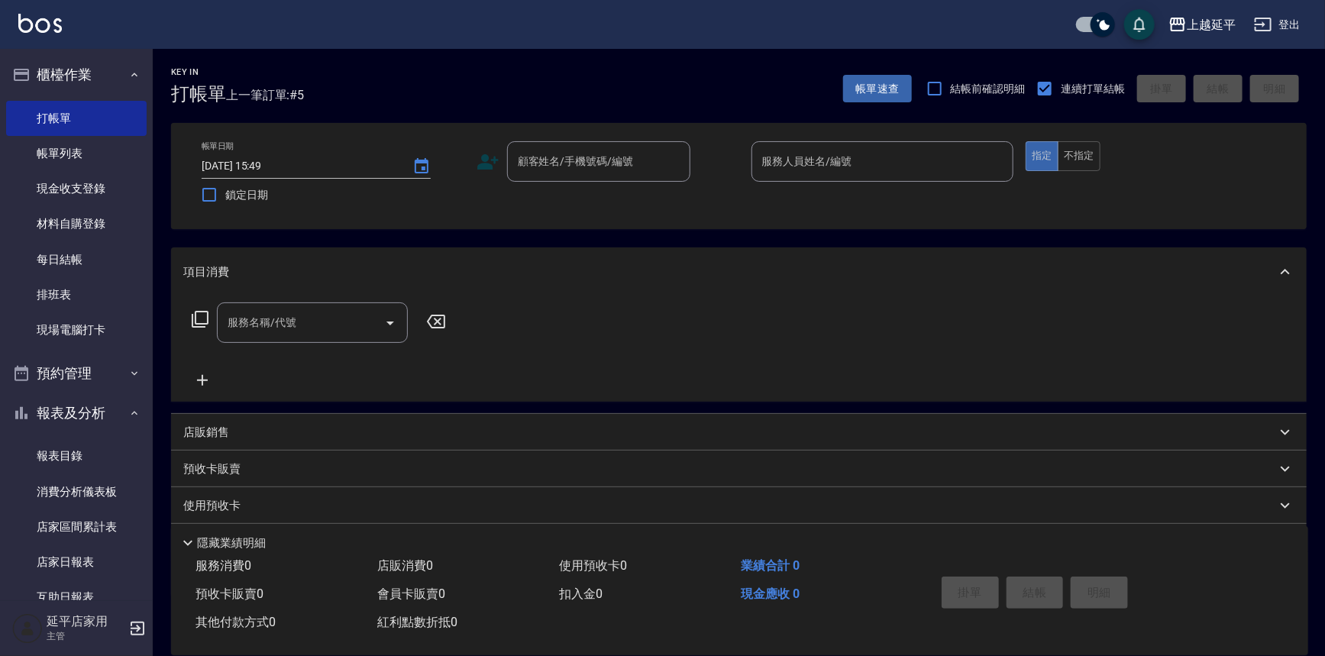
drag, startPoint x: 664, startPoint y: 360, endPoint x: 633, endPoint y: 352, distance: 31.7
click at [633, 353] on div "服務名稱/代號 服務名稱/代號" at bounding box center [738, 348] width 1135 height 105
click at [74, 158] on link "帳單列表" at bounding box center [76, 153] width 140 height 35
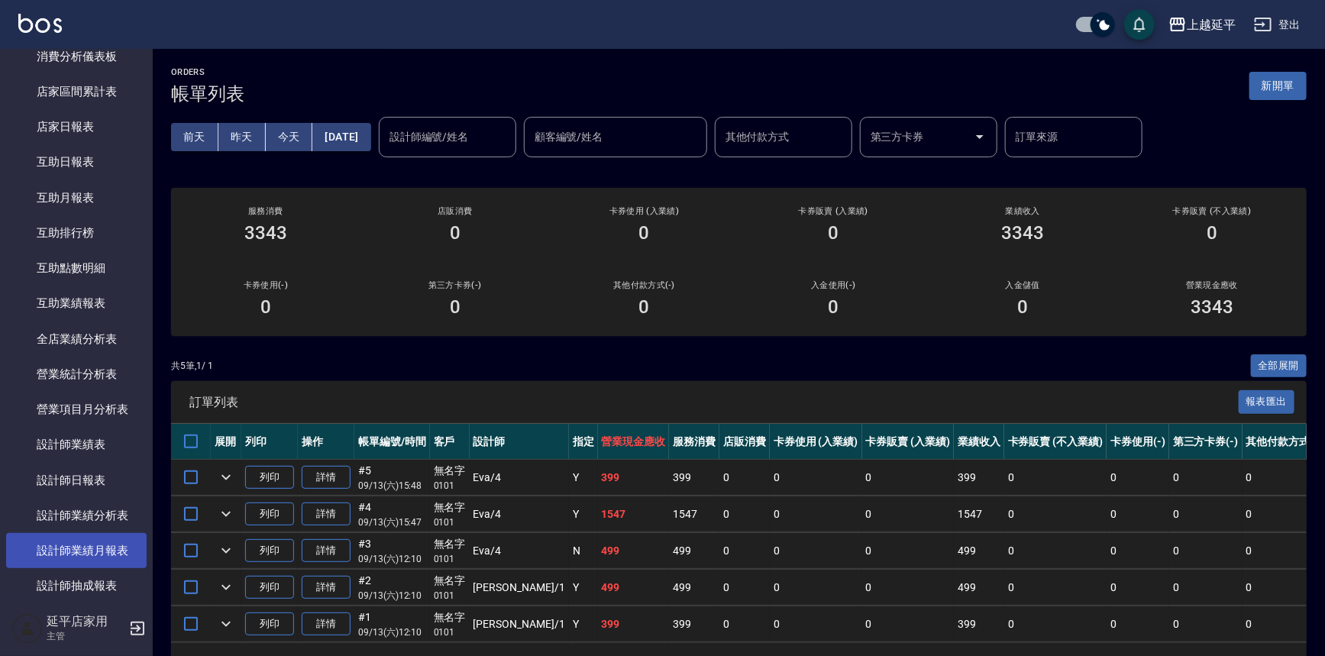
scroll to position [486, 0]
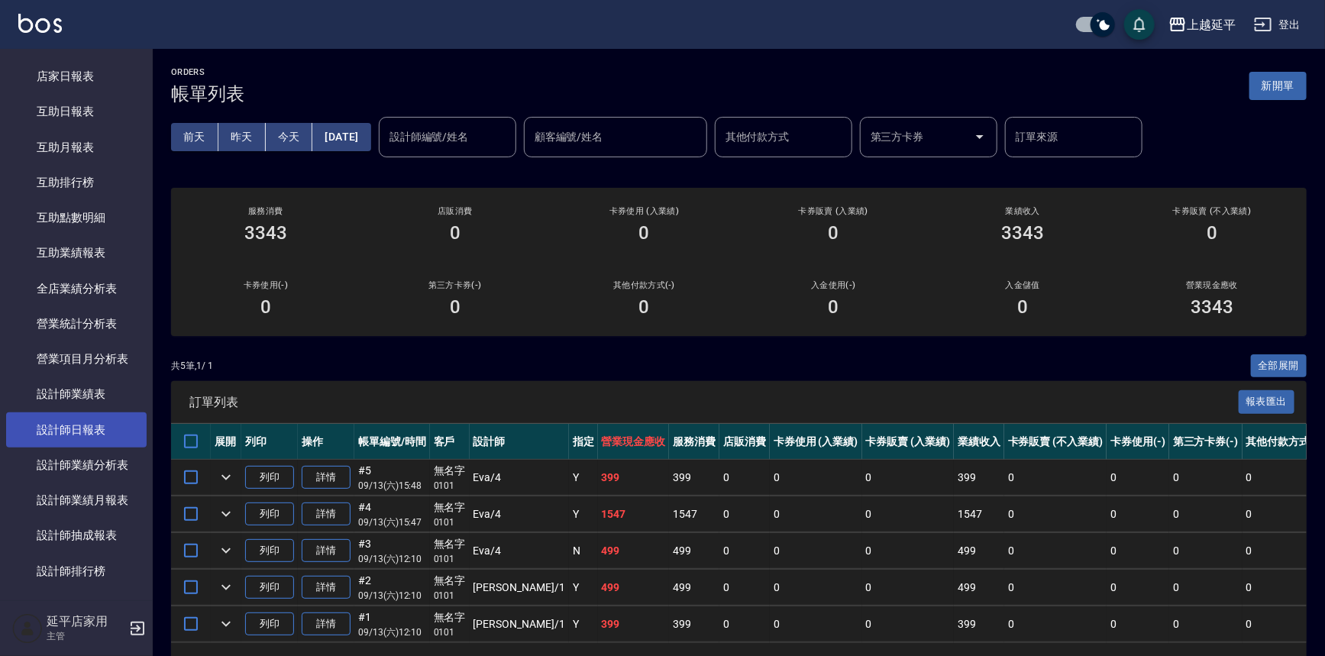
click at [98, 421] on link "設計師日報表" at bounding box center [76, 429] width 140 height 35
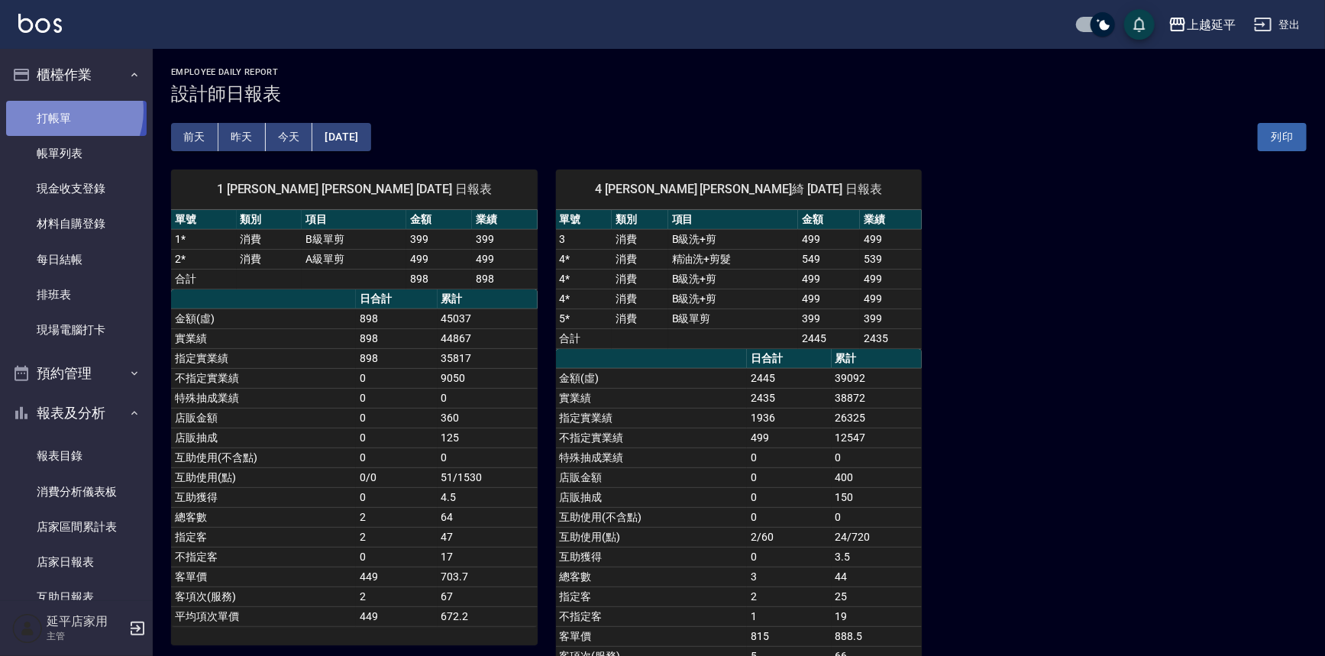
click at [60, 110] on link "打帳單" at bounding box center [76, 118] width 140 height 35
